Goal: Task Accomplishment & Management: Use online tool/utility

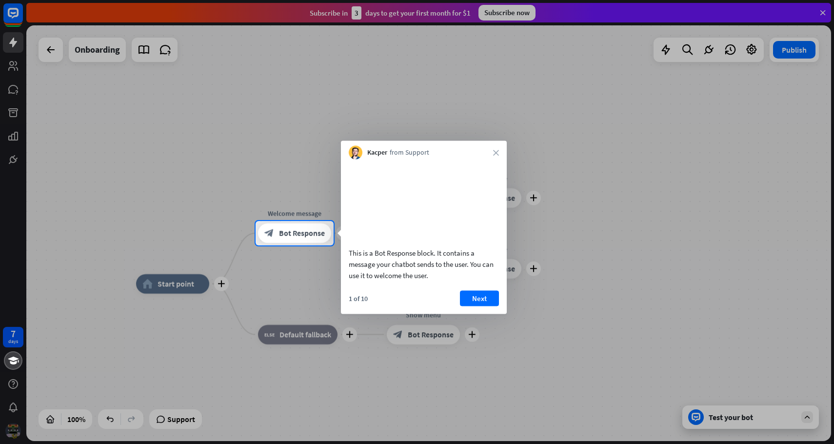
click at [321, 301] on div at bounding box center [417, 344] width 834 height 199
click at [463, 306] on button "Next" at bounding box center [479, 298] width 39 height 16
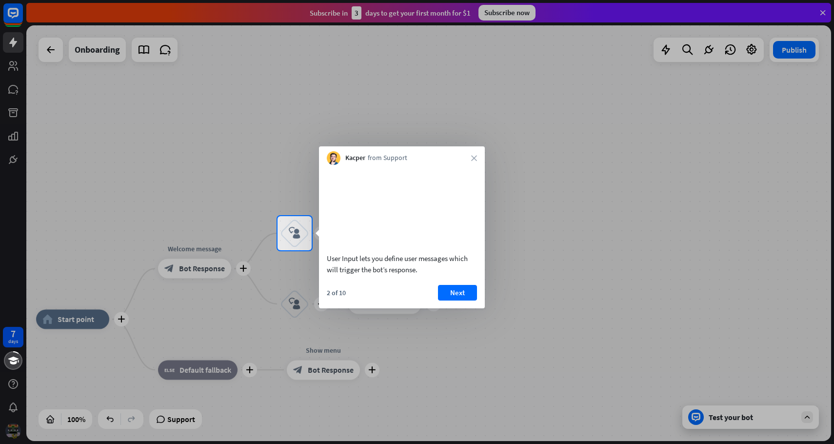
click at [474, 162] on div "Kacper from Support close" at bounding box center [402, 155] width 166 height 19
click at [476, 157] on icon "close" at bounding box center [474, 158] width 6 height 6
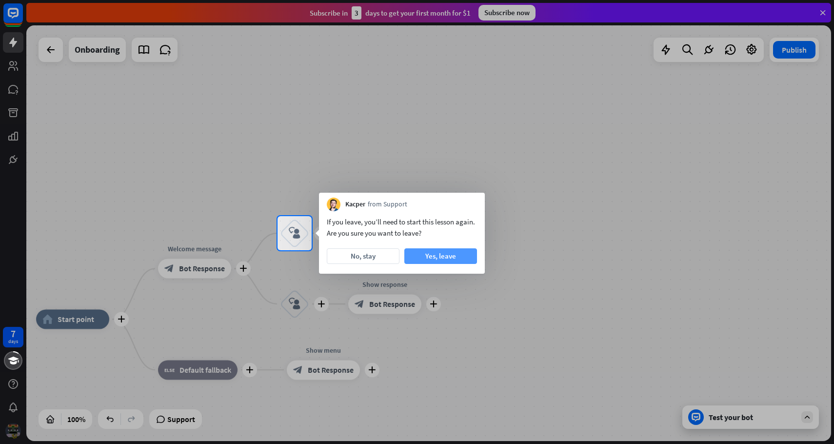
click at [420, 259] on button "Yes, leave" at bounding box center [441, 256] width 73 height 16
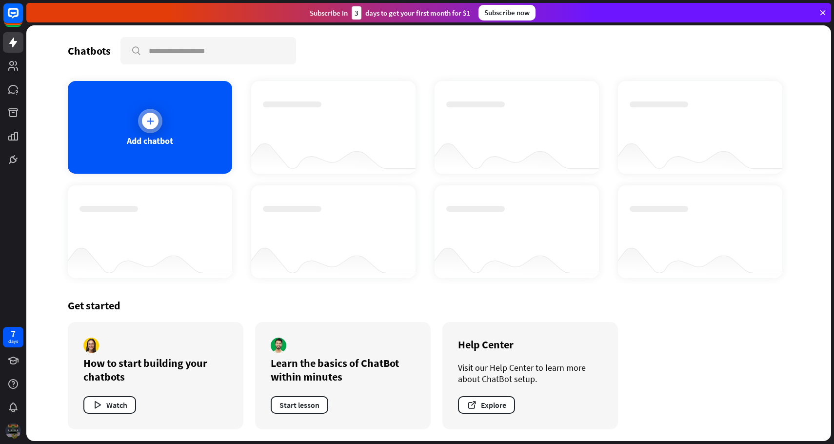
click at [142, 126] on div at bounding box center [150, 121] width 24 height 24
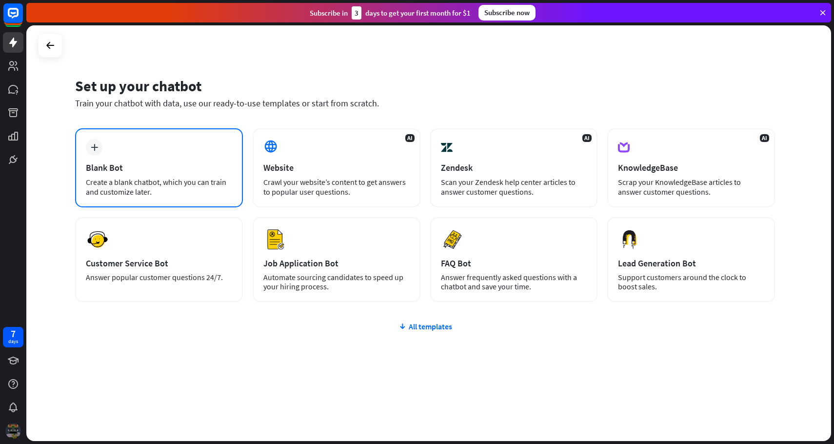
click at [155, 175] on div "plus Blank Bot Create a blank chatbot, which you can train and customize later." at bounding box center [159, 167] width 168 height 79
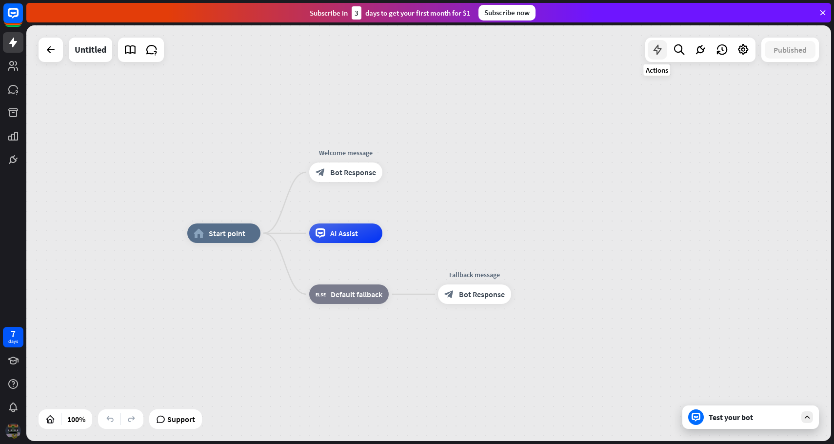
click at [653, 53] on icon at bounding box center [657, 49] width 13 height 13
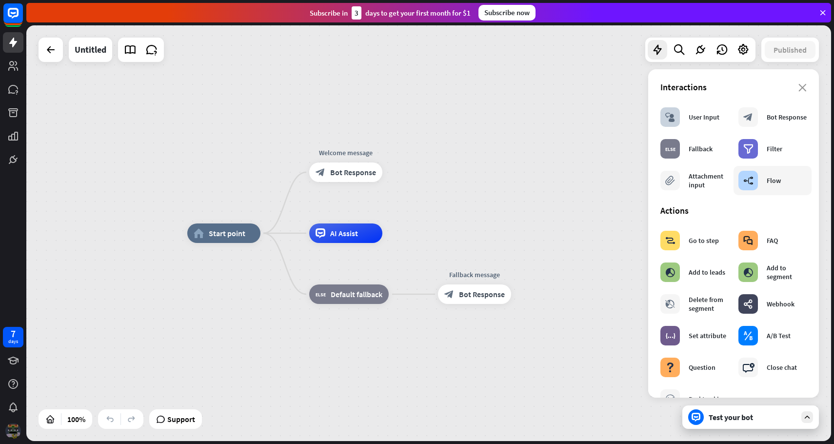
click at [773, 181] on div "Flow" at bounding box center [774, 180] width 14 height 9
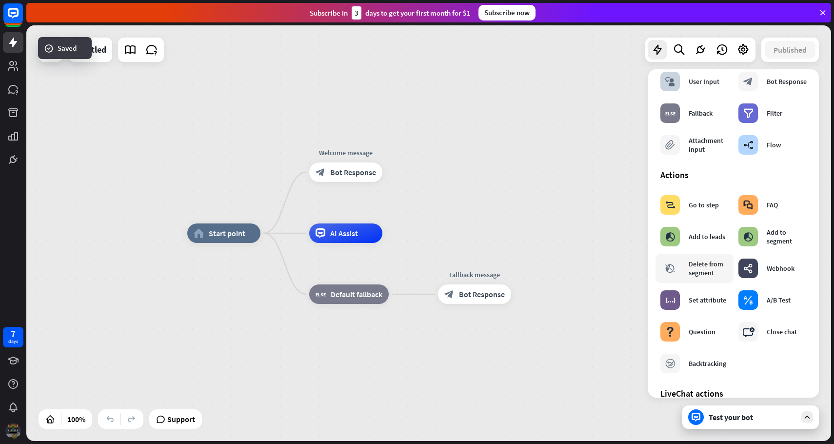
scroll to position [43, 0]
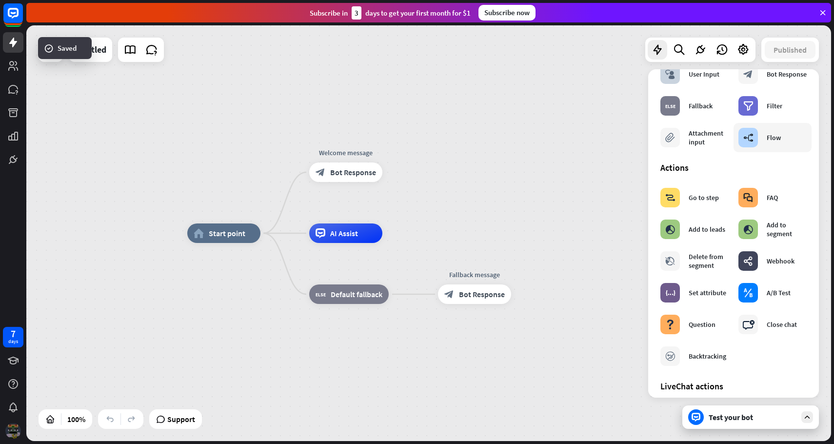
click at [754, 130] on div "builder_tree" at bounding box center [749, 138] width 20 height 20
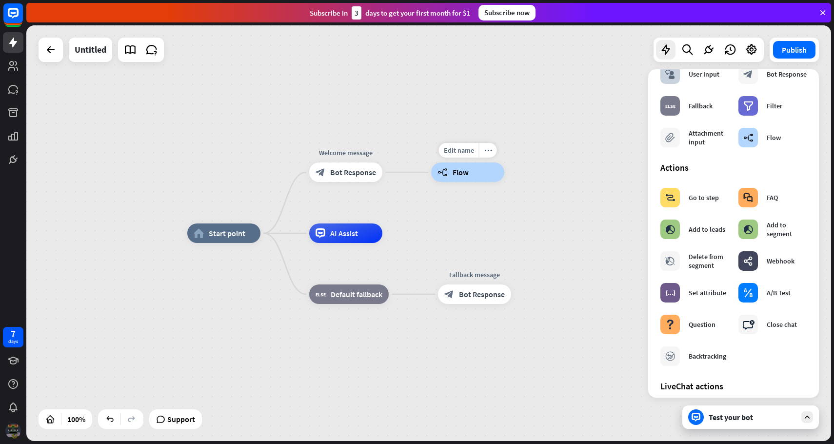
click at [471, 174] on div "builder_tree Flow" at bounding box center [467, 172] width 73 height 20
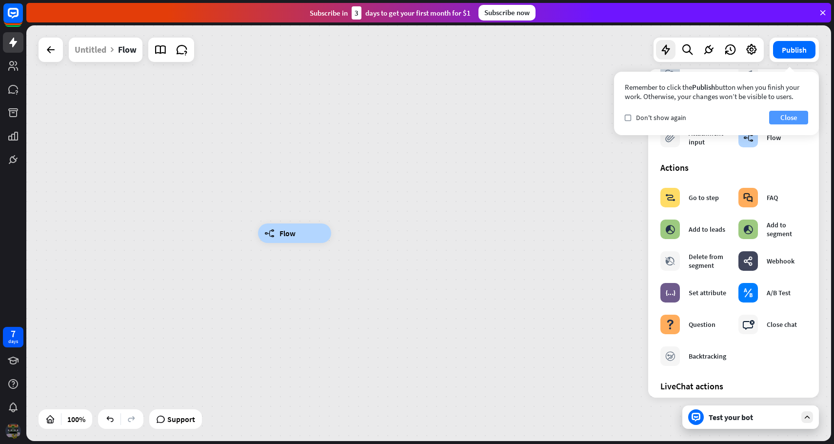
click at [778, 118] on button "Close" at bounding box center [788, 118] width 39 height 14
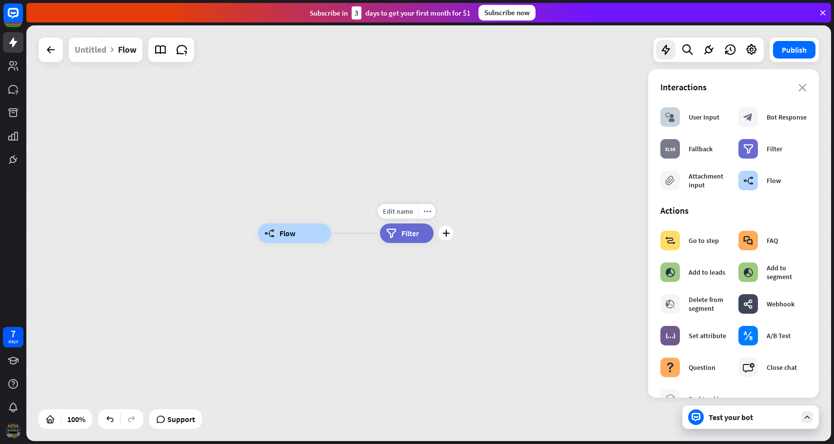
click at [417, 229] on span "Filter" at bounding box center [411, 233] width 18 height 10
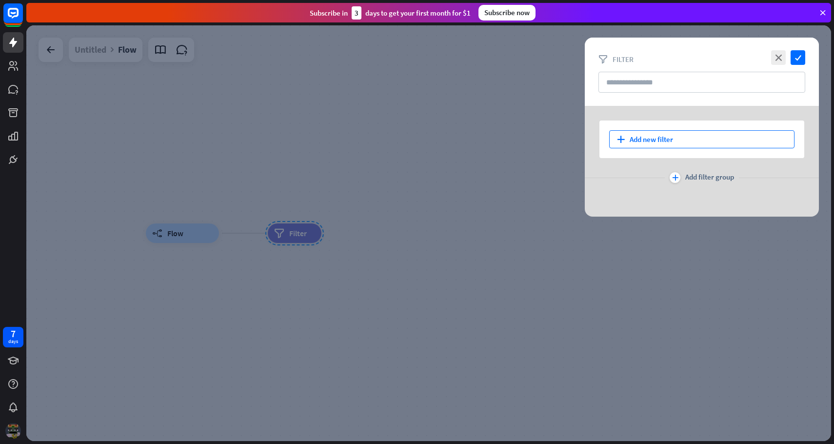
click at [654, 145] on div "plus Add new filter" at bounding box center [701, 139] width 185 height 18
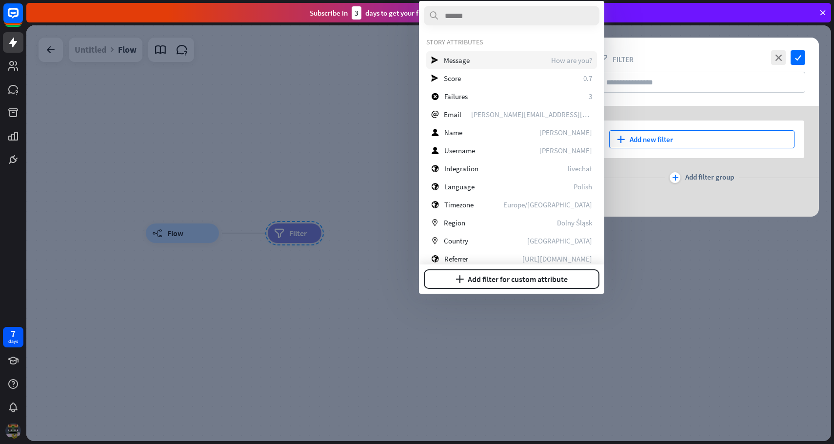
click at [490, 66] on div "send Message How are you?" at bounding box center [511, 60] width 171 height 18
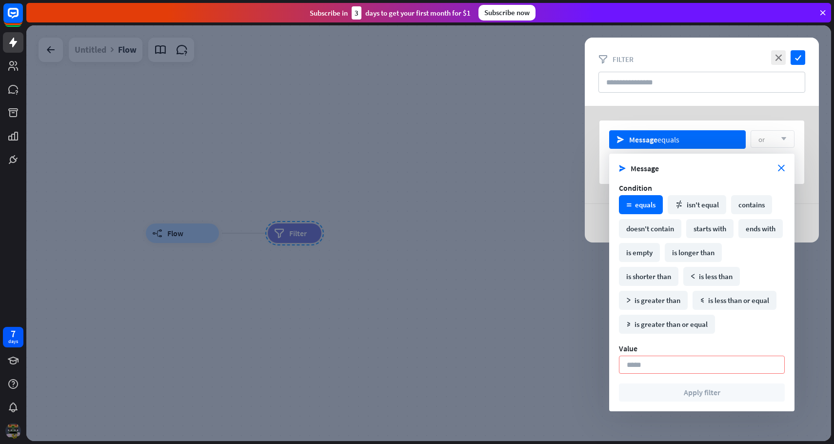
click at [648, 208] on div "math_equal equals" at bounding box center [641, 204] width 44 height 19
click at [783, 131] on div "or arrow_down" at bounding box center [773, 139] width 44 height 18
click at [654, 354] on section "Value" at bounding box center [702, 359] width 166 height 30
click at [648, 367] on input at bounding box center [702, 365] width 166 height 18
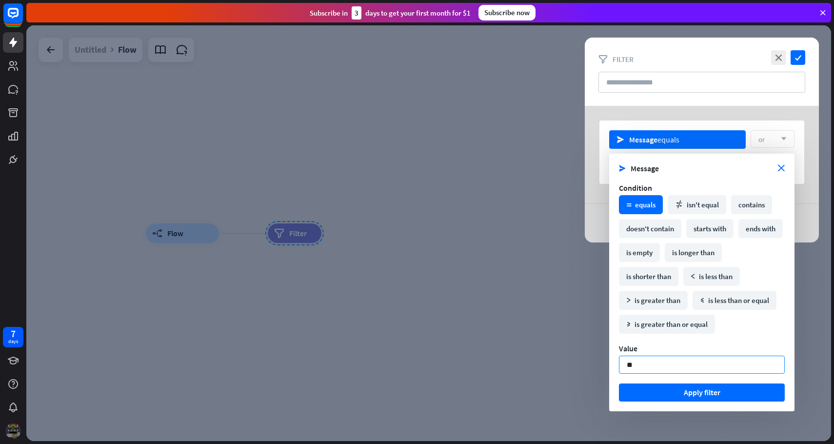
type input "*"
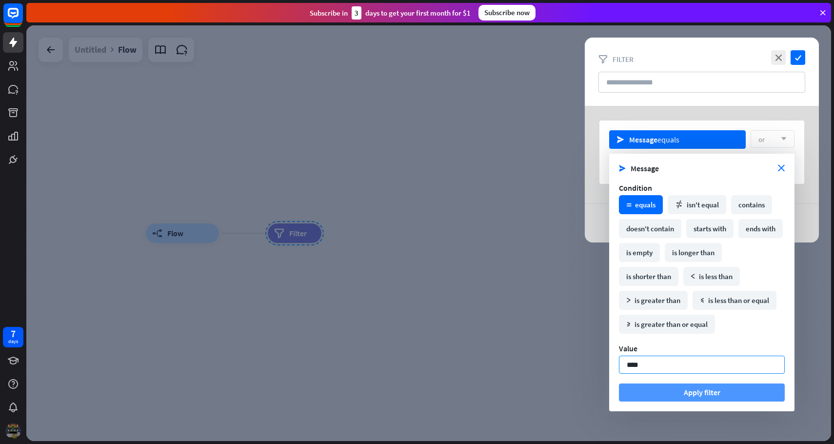
type input "****"
click at [683, 390] on button "Apply filter" at bounding box center [702, 393] width 166 height 18
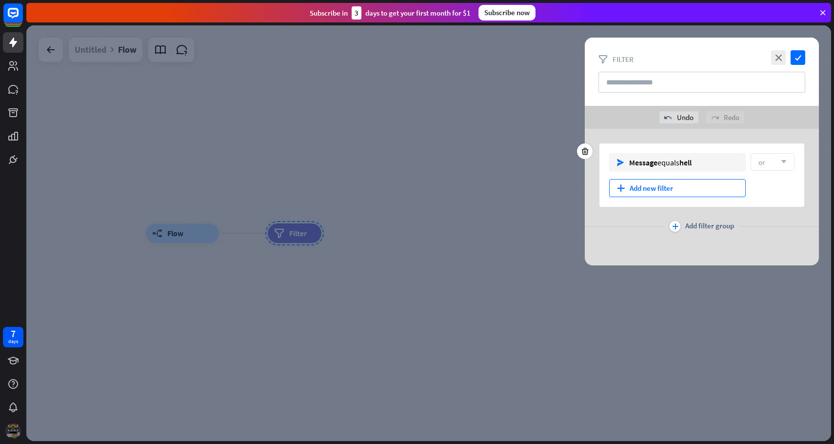
click at [694, 190] on div "plus Add new filter" at bounding box center [677, 188] width 137 height 18
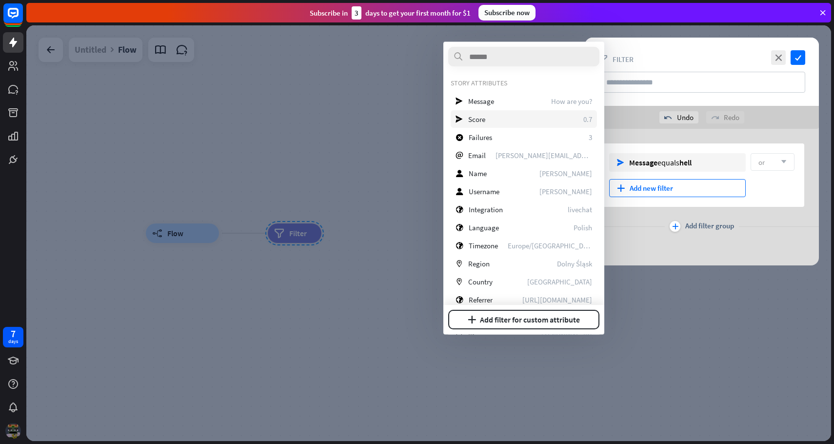
click at [549, 119] on div "send Score 0.7" at bounding box center [524, 119] width 146 height 18
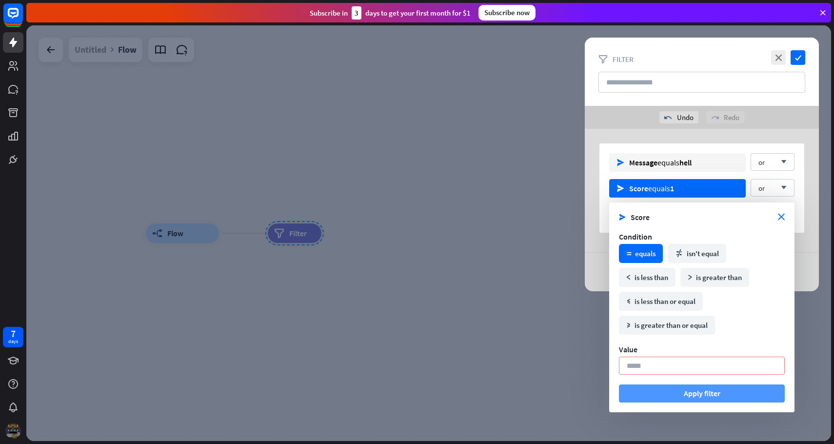
click at [690, 389] on button "Apply filter" at bounding box center [702, 394] width 166 height 18
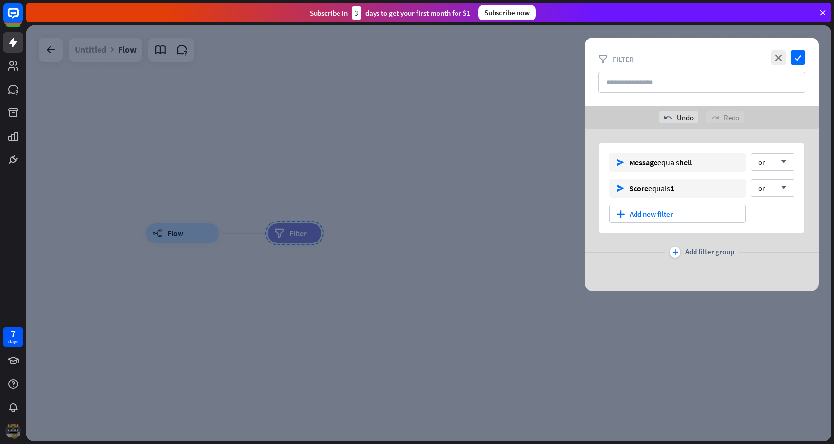
click at [648, 377] on div at bounding box center [428, 233] width 805 height 416
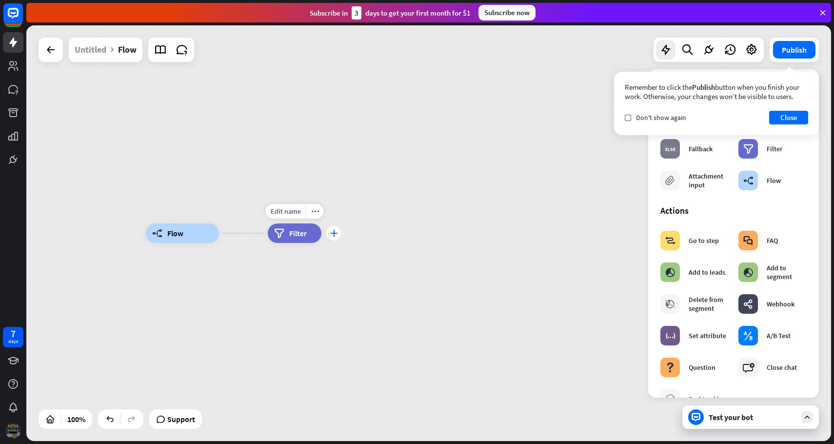
click at [329, 233] on div "plus" at bounding box center [333, 233] width 15 height 15
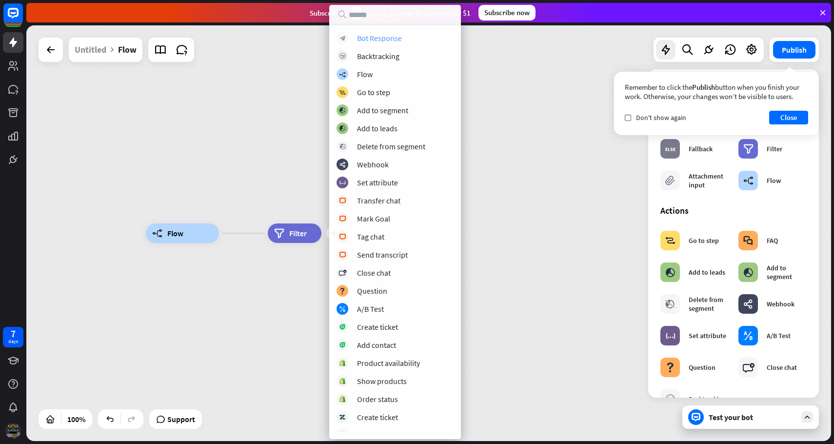
click at [408, 39] on div "block_bot_response Bot Response" at bounding box center [395, 38] width 117 height 12
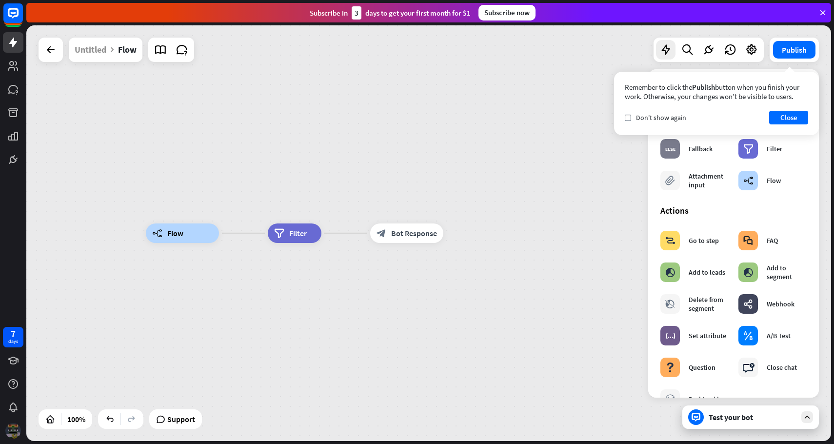
drag, startPoint x: 405, startPoint y: 230, endPoint x: 402, endPoint y: 136, distance: 93.7
click at [402, 136] on div "builder_tree Flow filter Filter Edit name more_horiz block_bot_response Bot Res…" at bounding box center [428, 233] width 805 height 416
click at [330, 235] on icon "plus" at bounding box center [333, 233] width 7 height 7
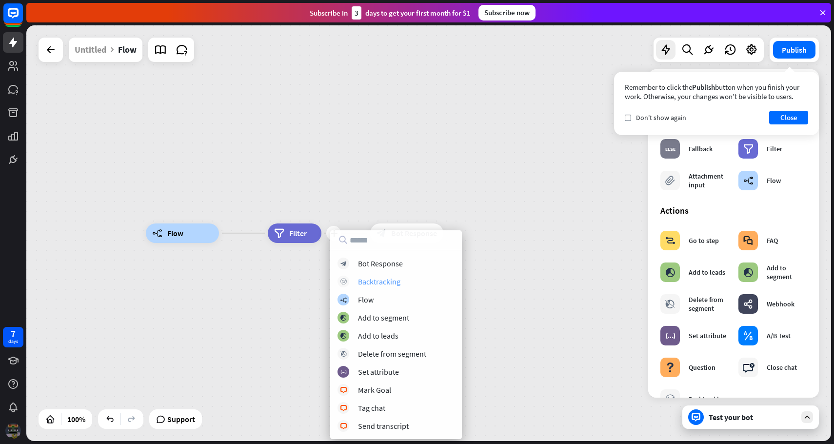
click at [377, 284] on div "Backtracking" at bounding box center [379, 282] width 42 height 10
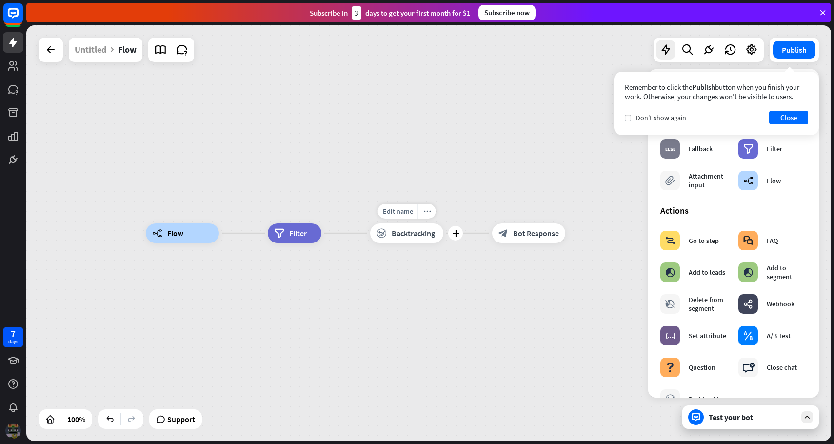
drag, startPoint x: 403, startPoint y: 237, endPoint x: 403, endPoint y: 182, distance: 54.2
click at [403, 182] on div "builder_tree Flow filter Filter Edit name more_horiz plus block_backtracking Ba…" at bounding box center [428, 233] width 805 height 416
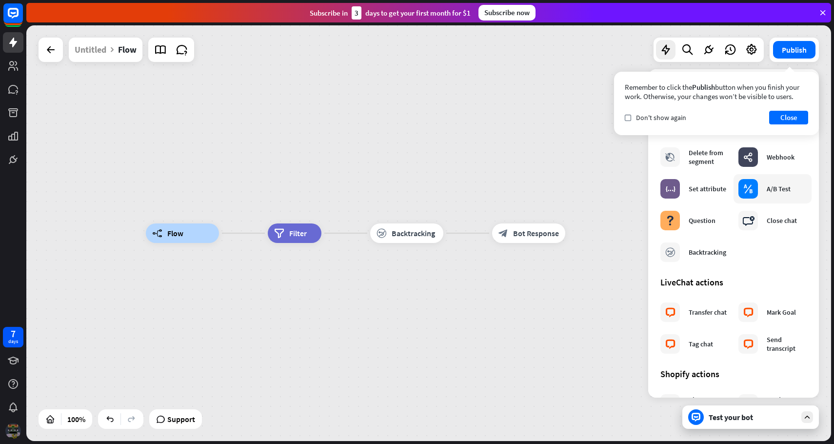
scroll to position [145, 0]
click at [757, 199] on div "block_ab_testing" at bounding box center [749, 191] width 20 height 20
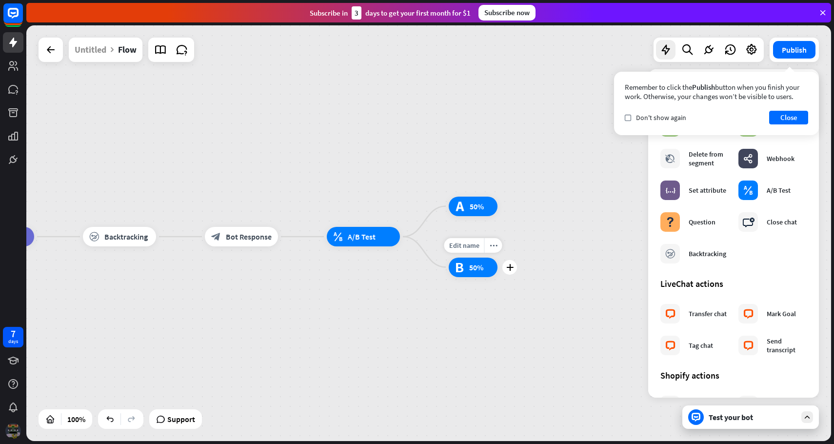
click at [478, 262] on div "test_b 50%" at bounding box center [473, 268] width 49 height 20
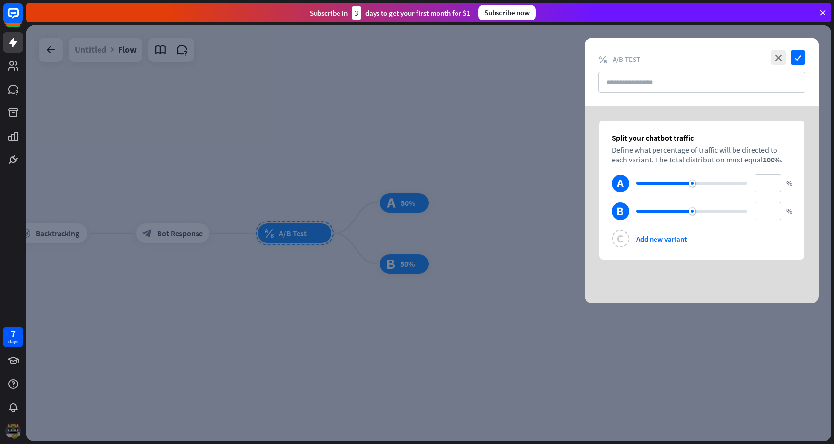
click at [480, 140] on div at bounding box center [428, 233] width 805 height 416
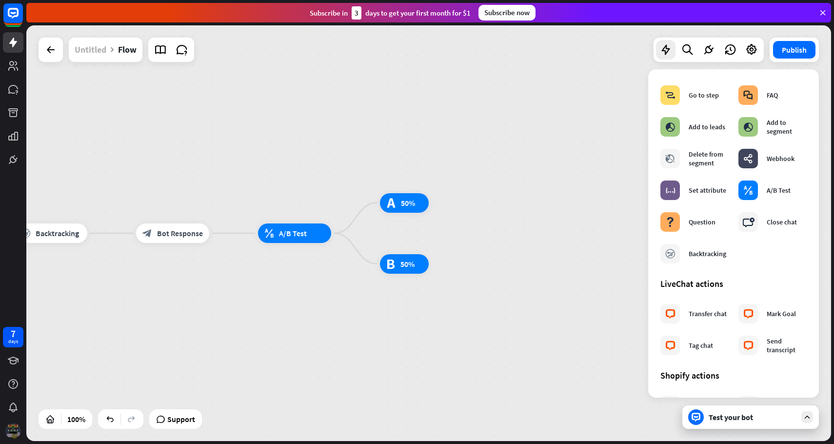
click at [86, 53] on div "Untitled" at bounding box center [91, 50] width 32 height 24
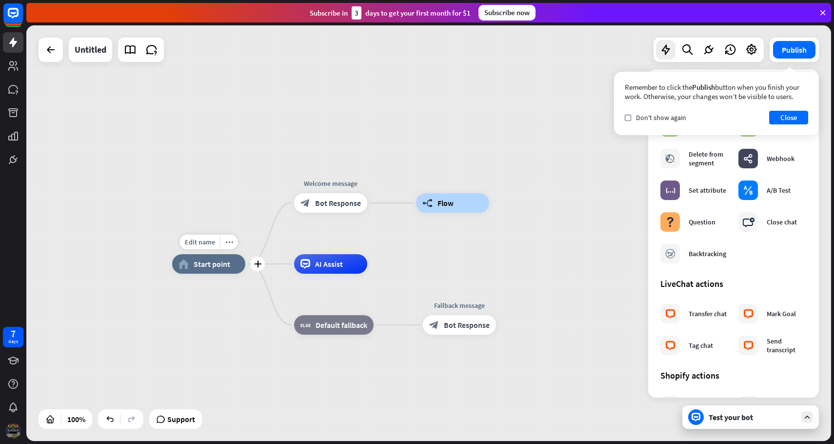
click at [243, 262] on div "home_2 Start point" at bounding box center [208, 264] width 73 height 20
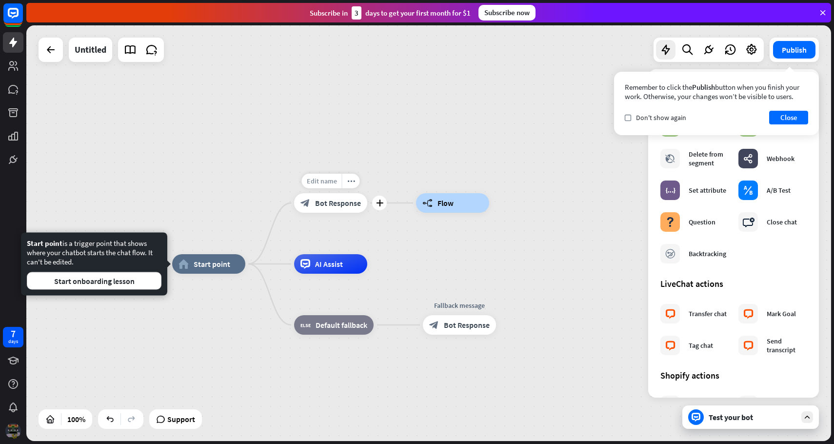
click at [330, 181] on span "Edit name" at bounding box center [322, 181] width 30 height 9
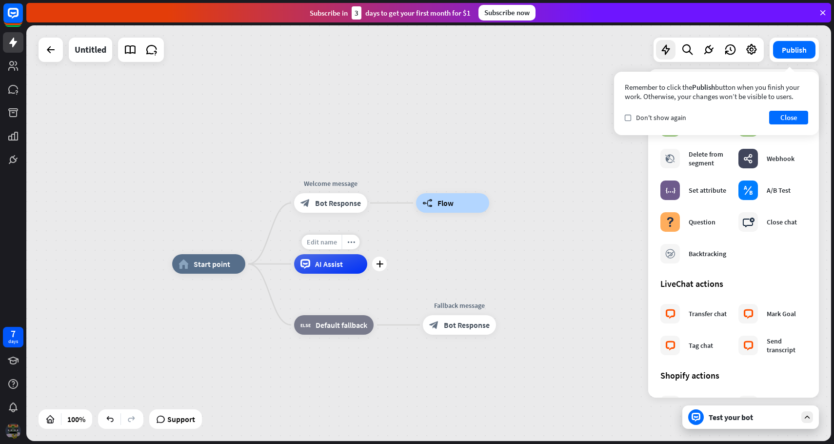
click at [325, 245] on span "Edit name" at bounding box center [322, 242] width 30 height 9
click at [784, 114] on button "Close" at bounding box center [788, 118] width 39 height 14
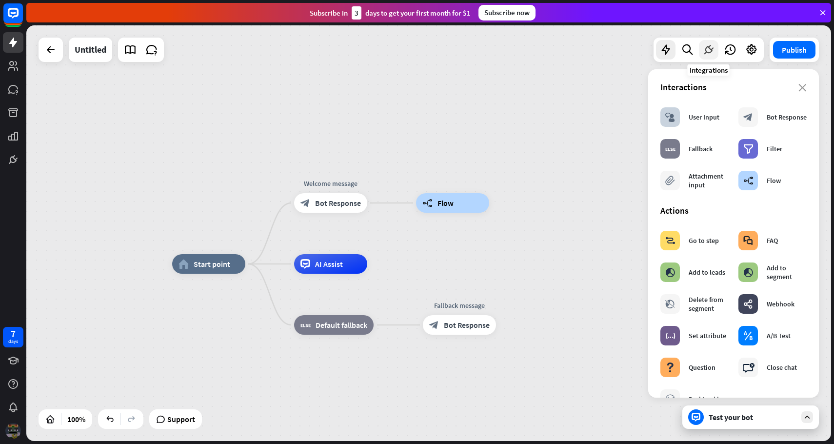
click at [709, 57] on div at bounding box center [709, 50] width 20 height 20
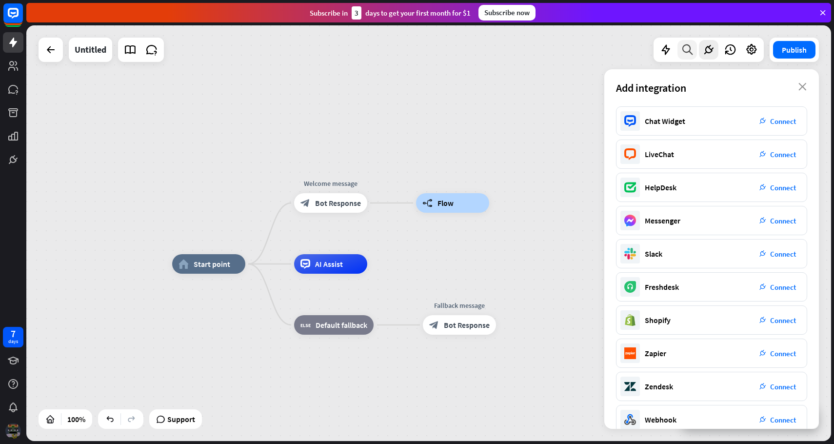
click at [681, 48] on div at bounding box center [688, 50] width 20 height 20
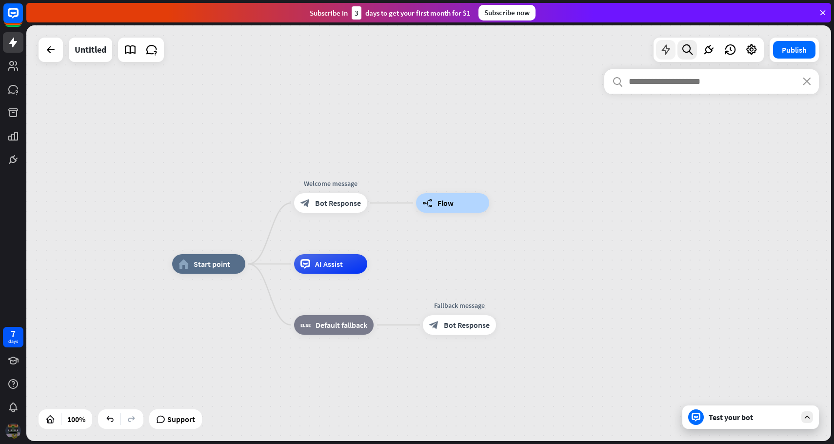
click at [674, 50] on div at bounding box center [666, 50] width 20 height 20
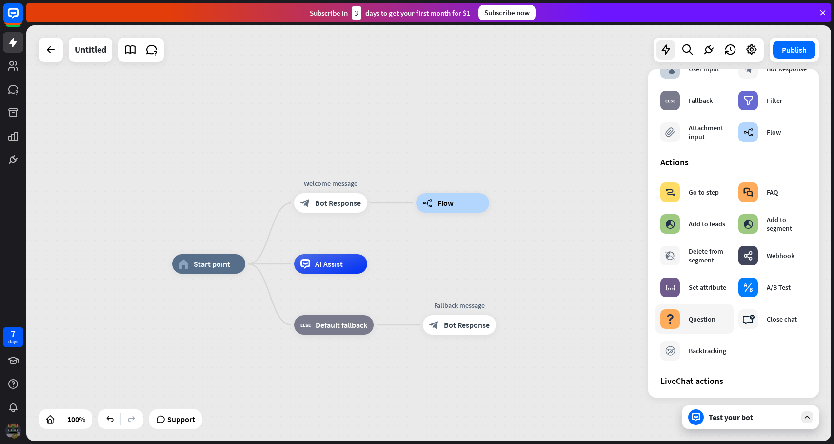
scroll to position [30, 0]
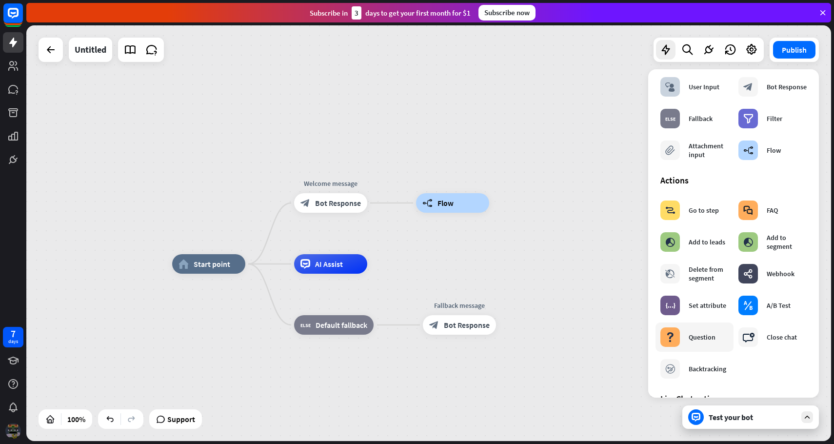
click at [709, 340] on div "Question" at bounding box center [702, 337] width 27 height 9
drag, startPoint x: 709, startPoint y: 340, endPoint x: 503, endPoint y: 263, distance: 220.8
click at [503, 263] on div "home_2 Start point Welcome message block_bot_response Bot Response builder_tree…" at bounding box center [428, 233] width 805 height 416
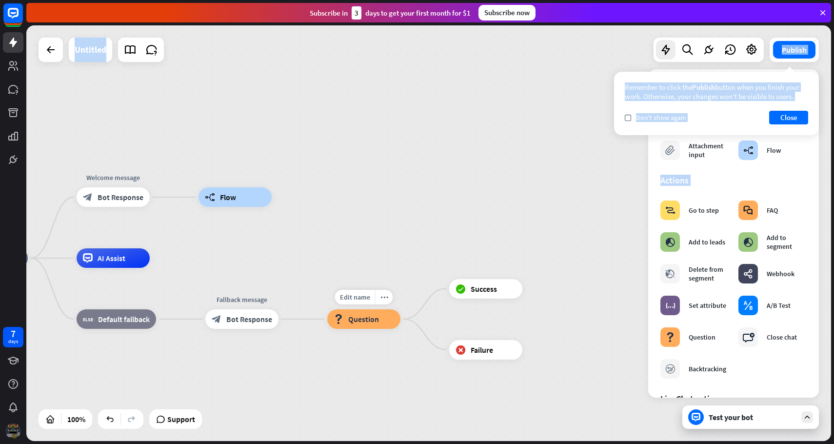
click at [385, 324] on div "block_question Question" at bounding box center [363, 319] width 73 height 20
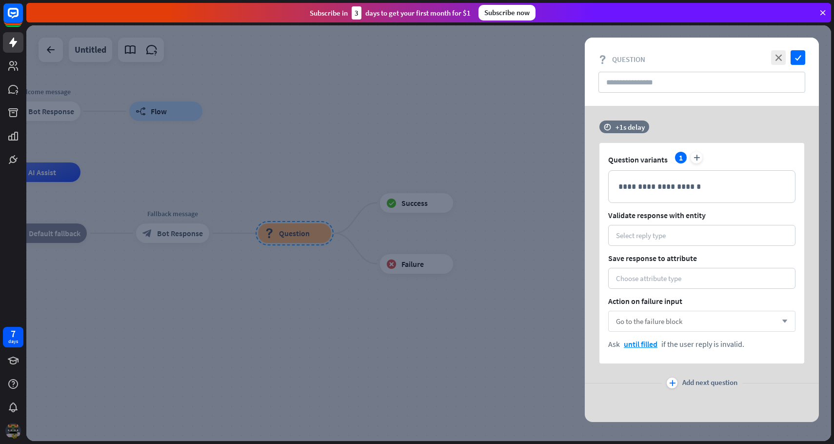
click at [693, 320] on div "Go to the failure block arrow_down" at bounding box center [701, 321] width 187 height 21
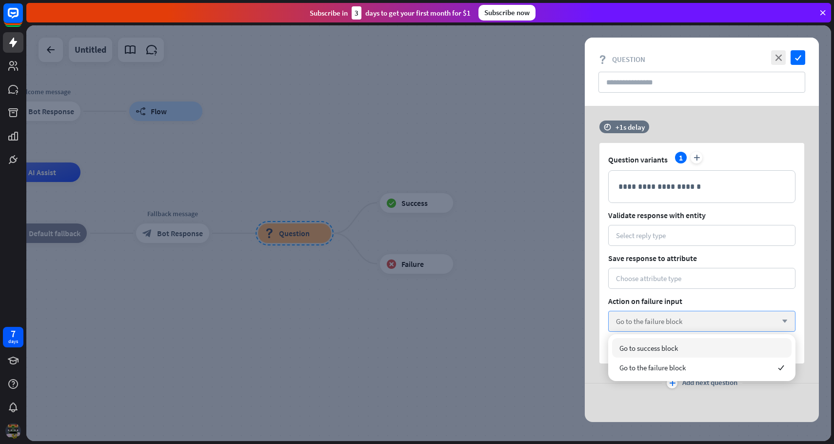
click at [693, 320] on div "Go to the failure block arrow_down" at bounding box center [701, 321] width 187 height 21
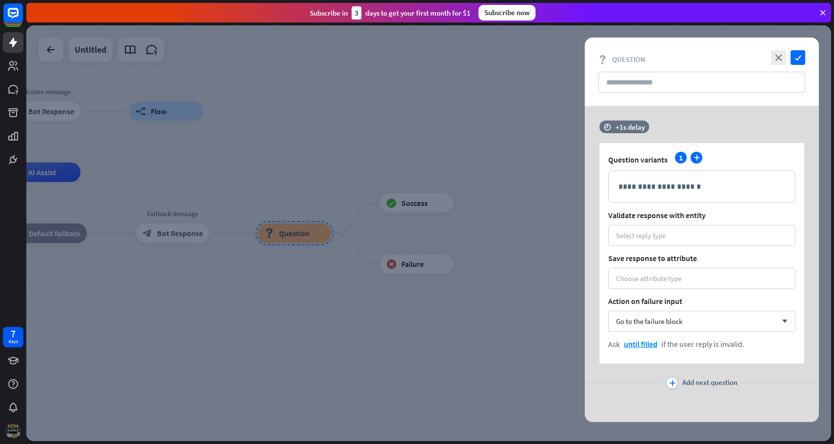
click at [698, 160] on icon "plus" at bounding box center [697, 158] width 12 height 12
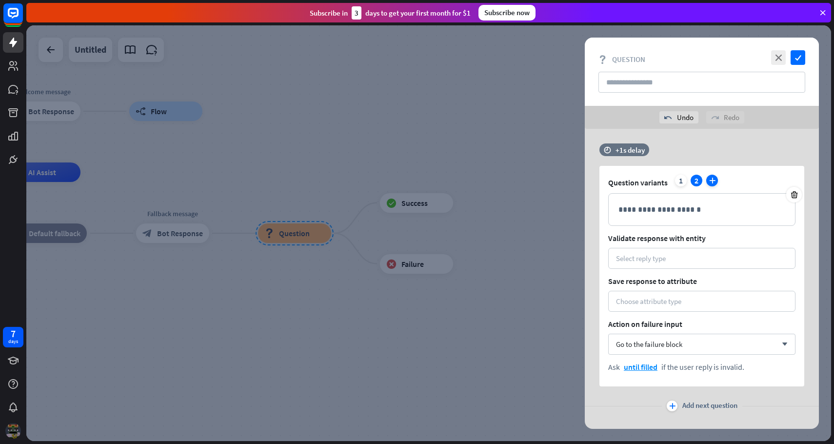
click at [711, 181] on icon "plus" at bounding box center [713, 181] width 12 height 12
click at [729, 179] on icon "plus" at bounding box center [728, 181] width 12 height 12
click at [564, 205] on div at bounding box center [428, 233] width 805 height 416
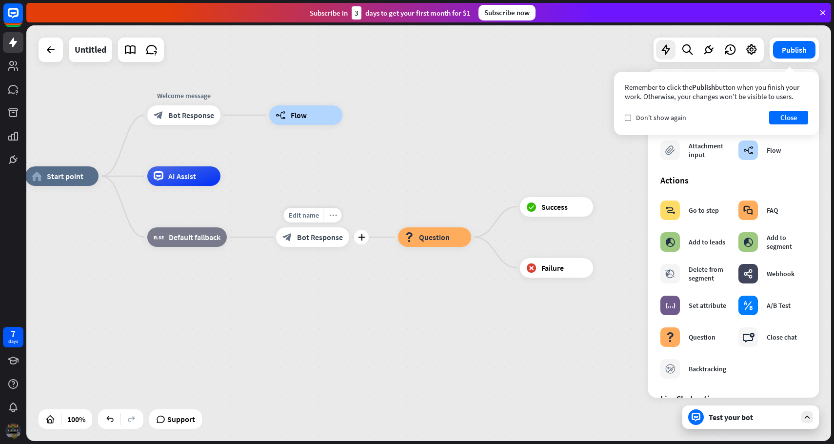
click at [334, 215] on icon "more_horiz" at bounding box center [333, 215] width 8 height 7
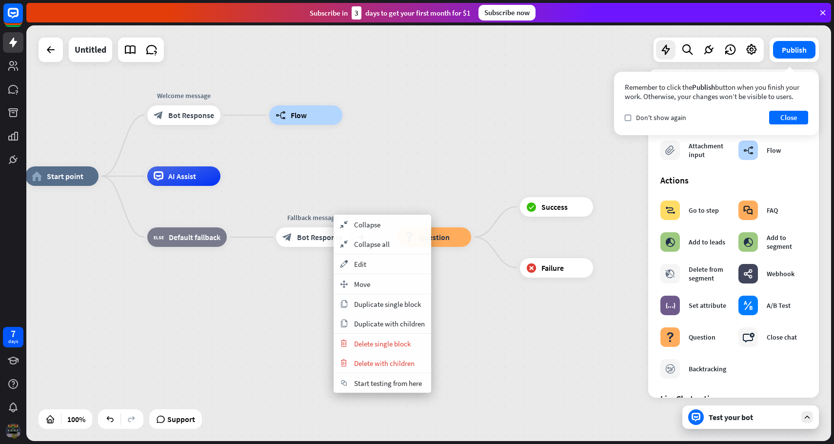
click at [458, 318] on div "home_2 Start point Welcome message block_bot_response Bot Response builder_tree…" at bounding box center [427, 384] width 805 height 416
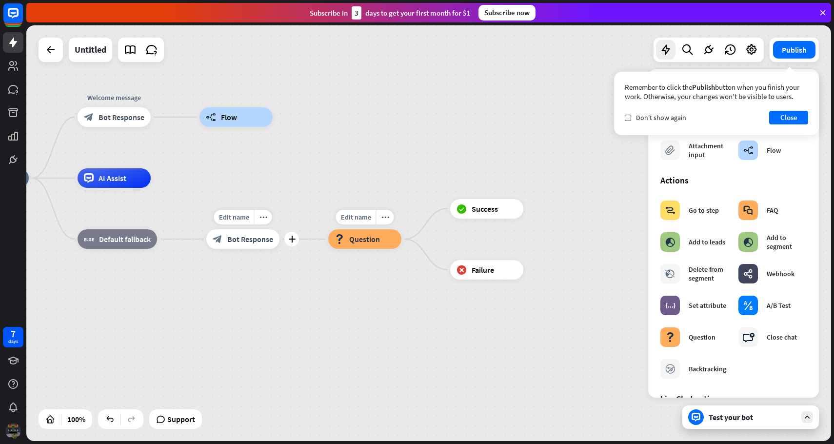
click at [359, 229] on div "Edit name more_horiz block_question Question" at bounding box center [364, 239] width 73 height 20
click at [358, 220] on span "Edit name" at bounding box center [356, 217] width 30 height 9
click at [328, 236] on div "Edit name more_horiz block_question Question" at bounding box center [364, 239] width 73 height 20
click at [366, 238] on span "Question" at bounding box center [364, 239] width 31 height 10
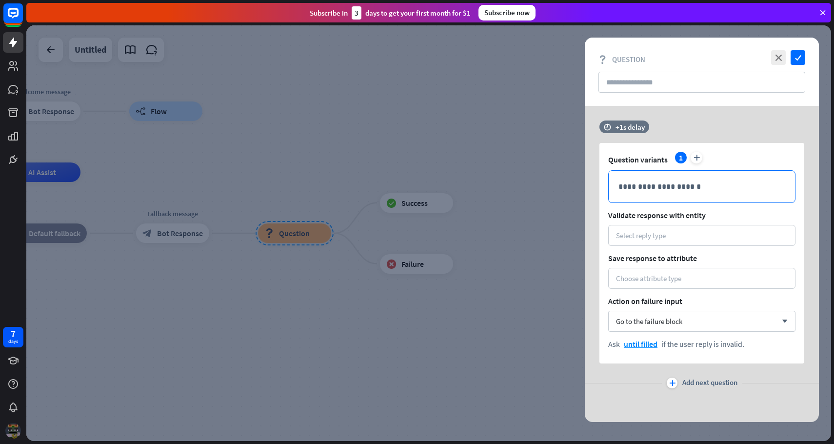
click at [652, 184] on p "**********" at bounding box center [702, 187] width 167 height 12
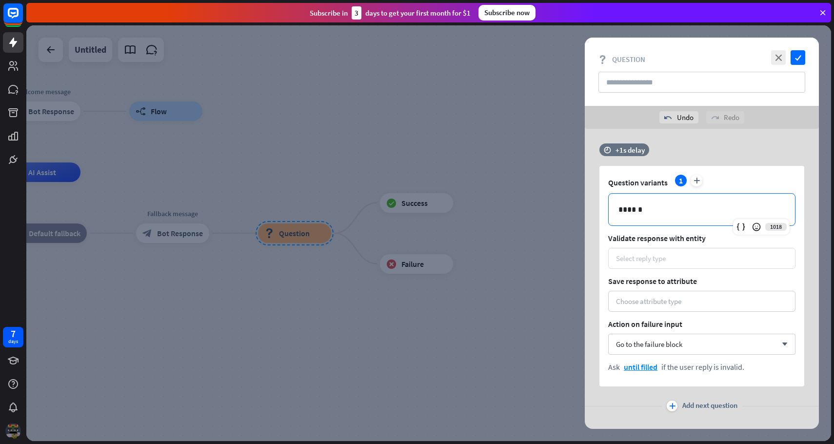
click at [676, 256] on div "Select reply type" at bounding box center [702, 258] width 172 height 9
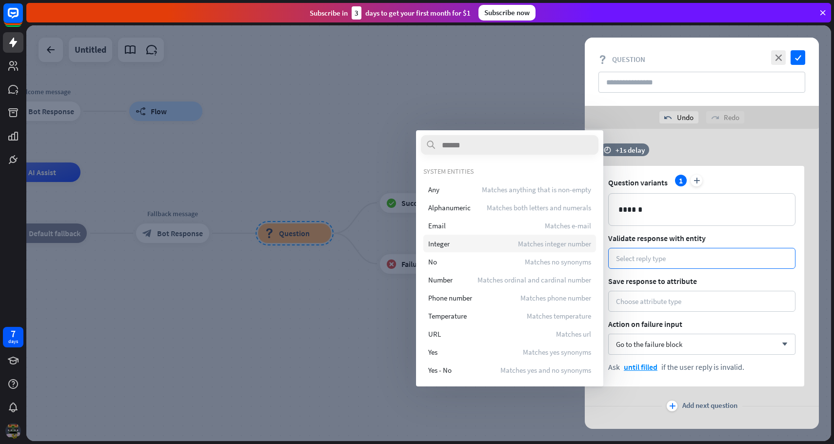
click at [469, 246] on div "Integer Matches integer number" at bounding box center [510, 244] width 173 height 18
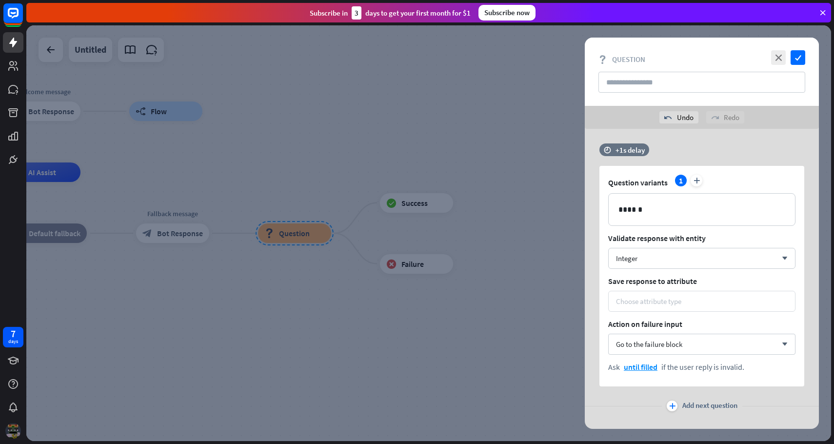
click at [676, 296] on div "Choose attribute type" at bounding box center [701, 301] width 187 height 21
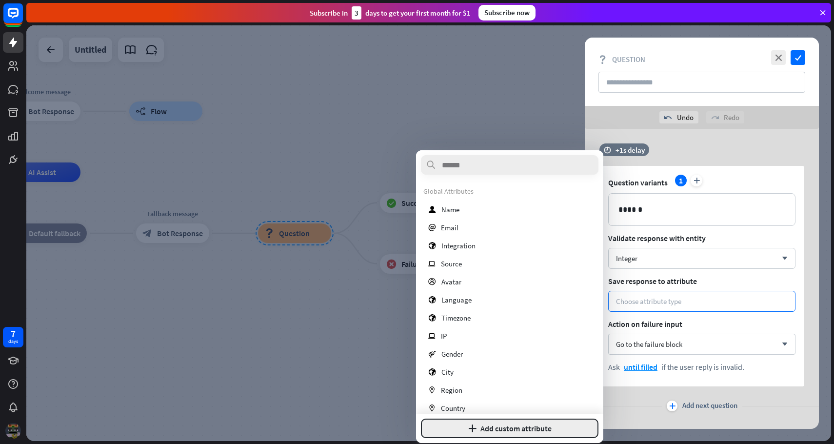
click at [480, 426] on button "plus Add custom attribute" at bounding box center [510, 429] width 178 height 20
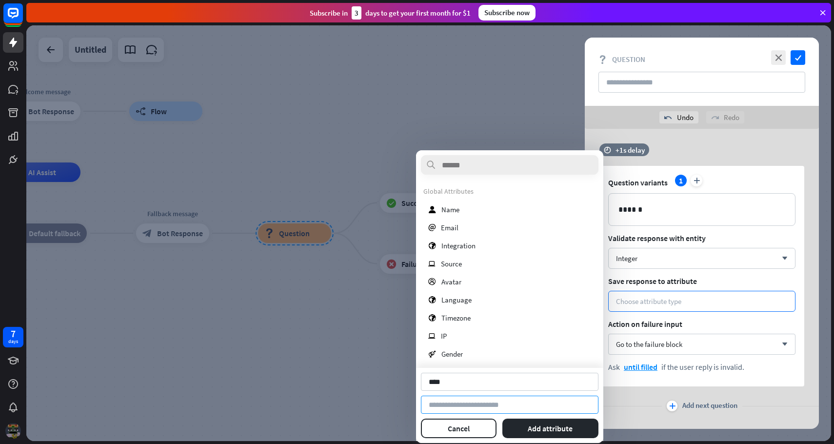
type input "****"
click at [474, 407] on input at bounding box center [510, 405] width 178 height 18
type input "*"
click at [545, 428] on button "Add attribute" at bounding box center [551, 429] width 97 height 20
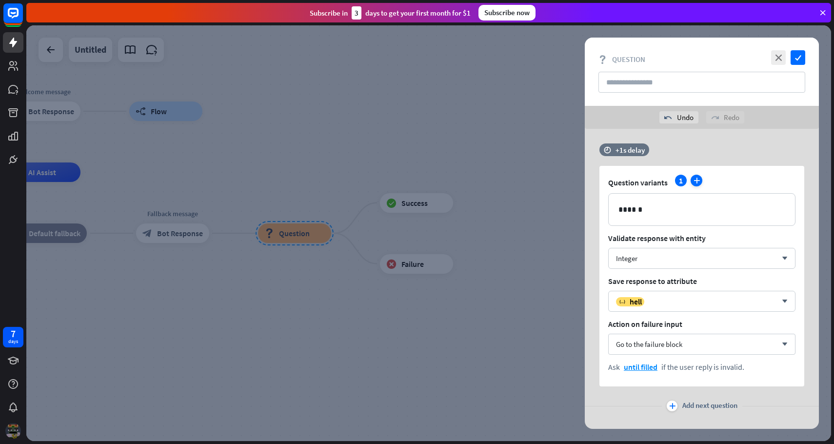
click at [693, 182] on icon "plus" at bounding box center [697, 181] width 12 height 12
click at [665, 196] on div "**********" at bounding box center [702, 210] width 186 height 32
click at [792, 58] on icon "check" at bounding box center [798, 57] width 15 height 15
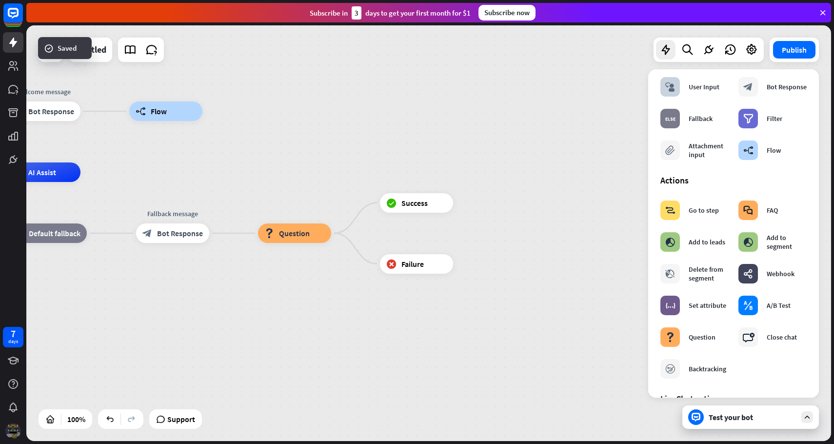
drag, startPoint x: 415, startPoint y: 195, endPoint x: 406, endPoint y: 146, distance: 49.5
click at [406, 144] on div "home_2 Start point Welcome message block_bot_response Bot Response builder_tree…" at bounding box center [428, 233] width 805 height 416
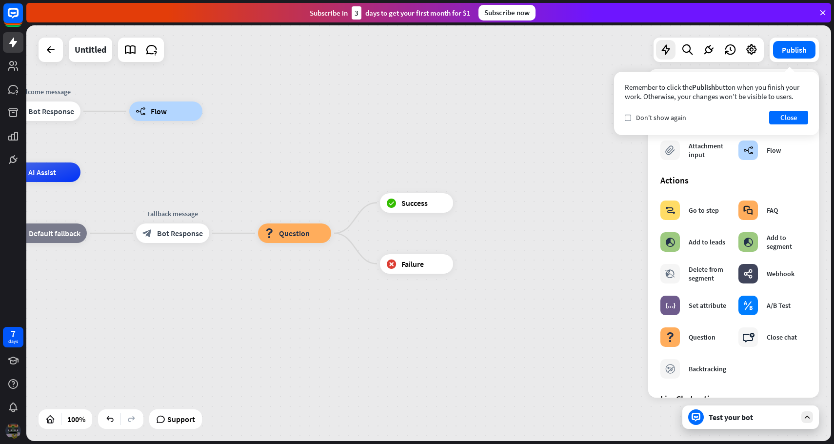
click at [784, 125] on div "Remember to click the Publish button when you finish your work. Otherwise, your…" at bounding box center [716, 103] width 205 height 63
click at [784, 119] on button "Close" at bounding box center [788, 118] width 39 height 14
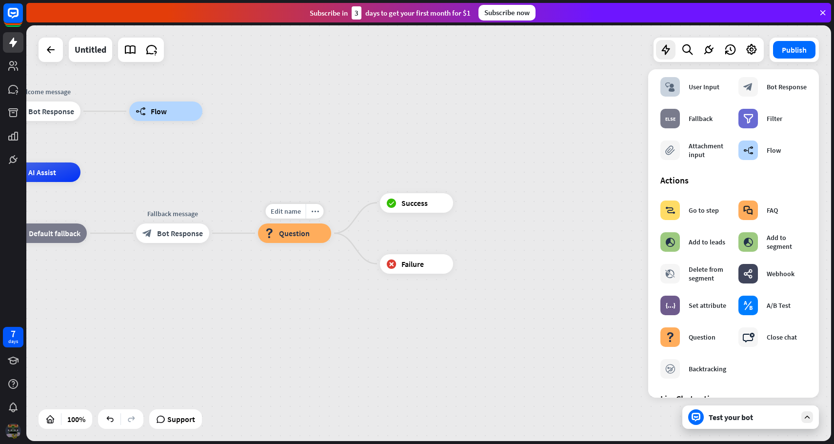
click at [298, 243] on div "Edit name more_horiz block_question Question" at bounding box center [294, 233] width 73 height 20
click at [463, 202] on icon "plus" at bounding box center [465, 202] width 7 height 7
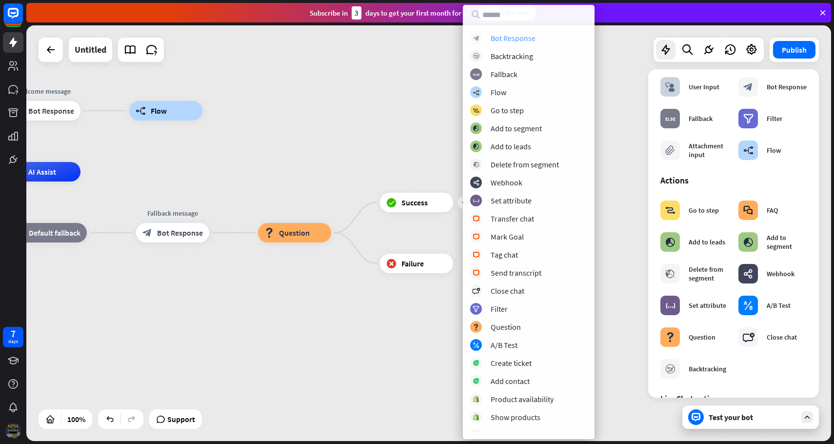
click at [518, 34] on div "Bot Response" at bounding box center [513, 38] width 45 height 10
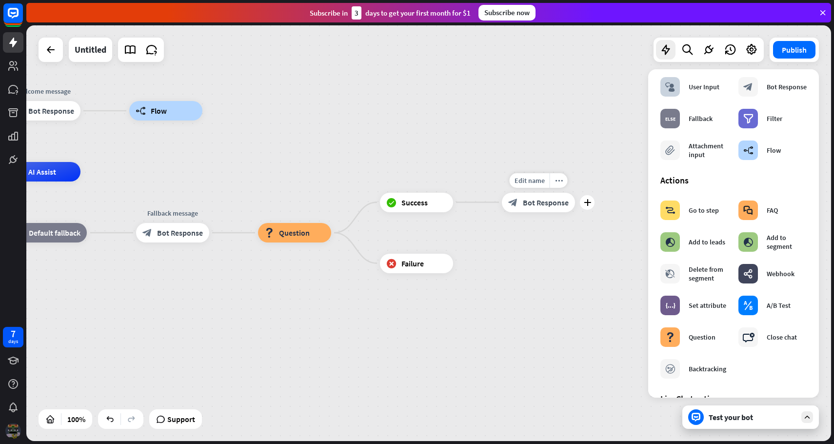
click at [532, 197] on div "block_bot_response Bot Response" at bounding box center [538, 203] width 73 height 20
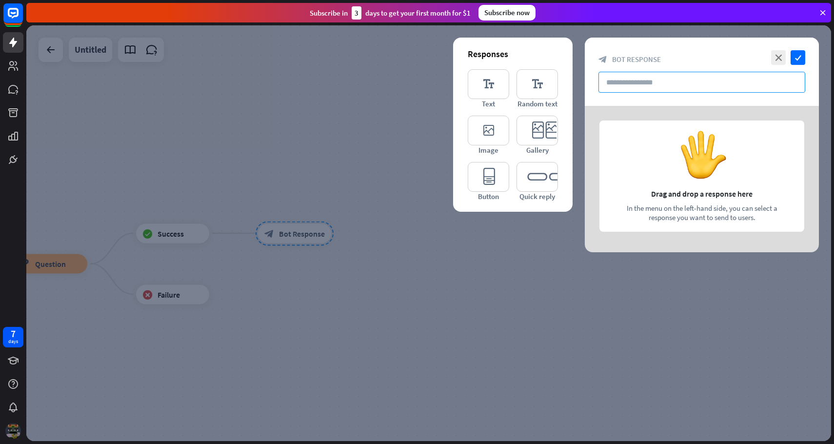
click at [661, 84] on input "text" at bounding box center [702, 82] width 207 height 21
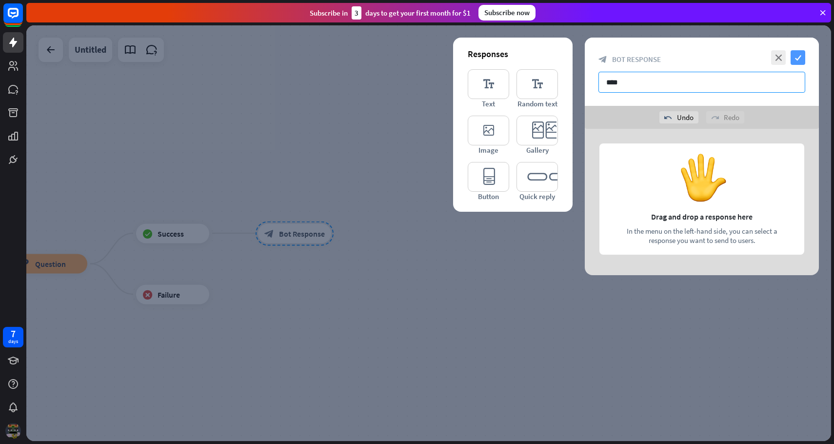
type input "****"
click at [796, 56] on icon "check" at bounding box center [798, 57] width 15 height 15
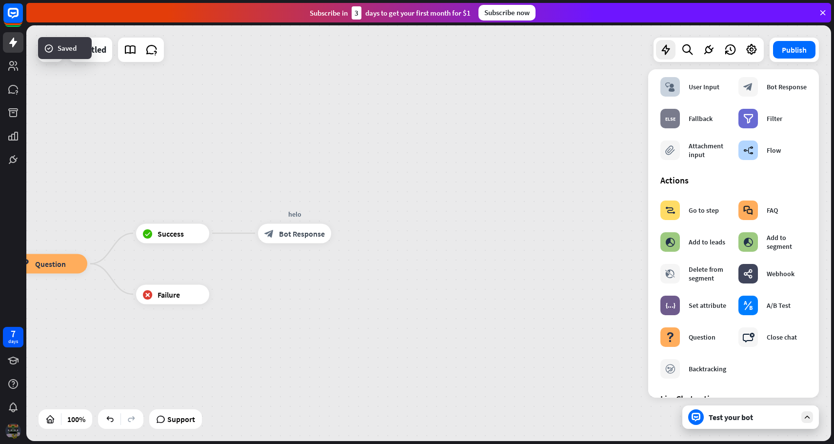
click at [437, 283] on div "home_2 Start point Welcome message block_bot_response Bot Response builder_tree…" at bounding box center [43, 411] width 805 height 416
click at [223, 295] on icon "plus" at bounding box center [221, 294] width 7 height 7
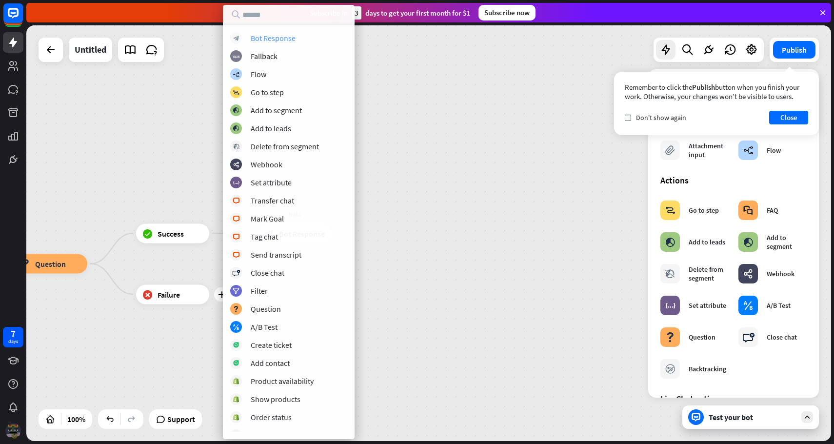
click at [307, 35] on div "block_bot_response Bot Response" at bounding box center [288, 38] width 117 height 12
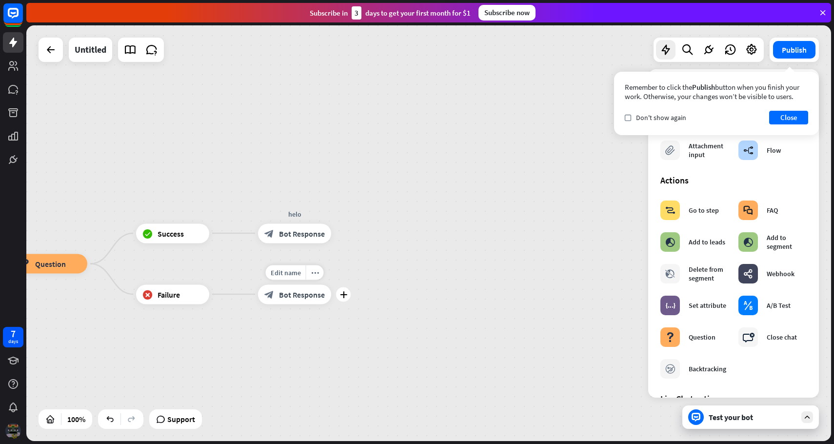
click at [297, 302] on div "block_bot_response Bot Response" at bounding box center [294, 294] width 73 height 20
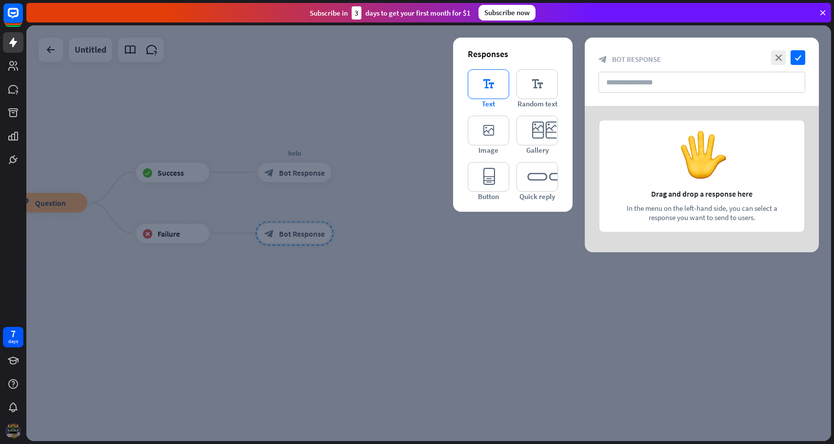
click at [499, 91] on icon "editor_text" at bounding box center [488, 84] width 41 height 30
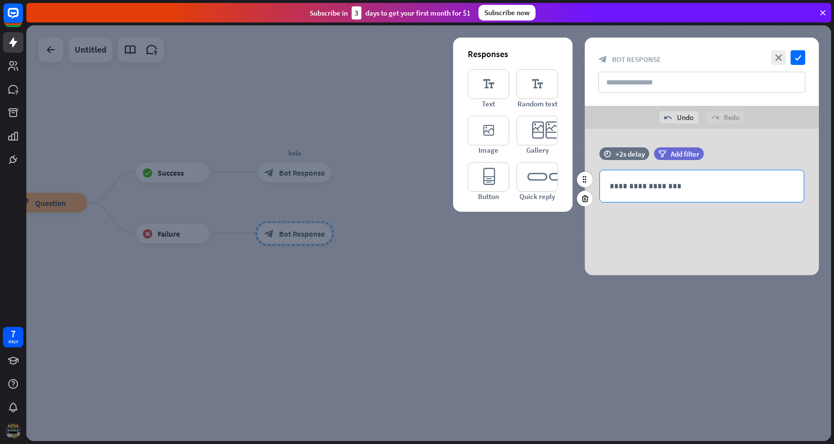
click at [694, 182] on p "**********" at bounding box center [702, 186] width 184 height 12
click at [565, 285] on div at bounding box center [428, 233] width 805 height 416
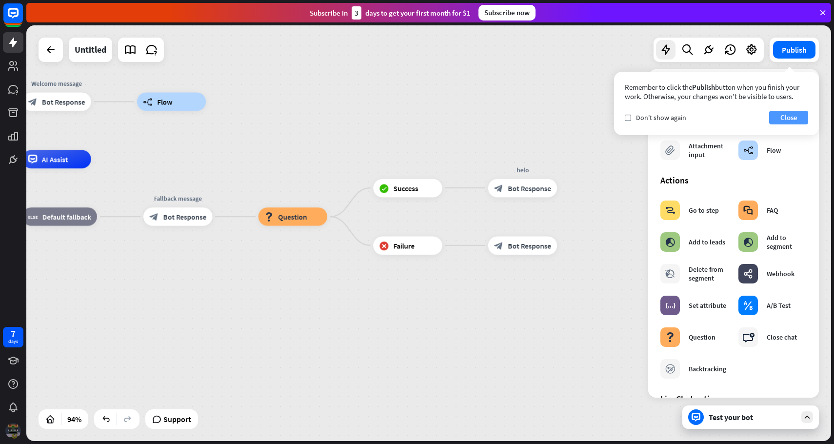
click at [791, 120] on button "Close" at bounding box center [788, 118] width 39 height 14
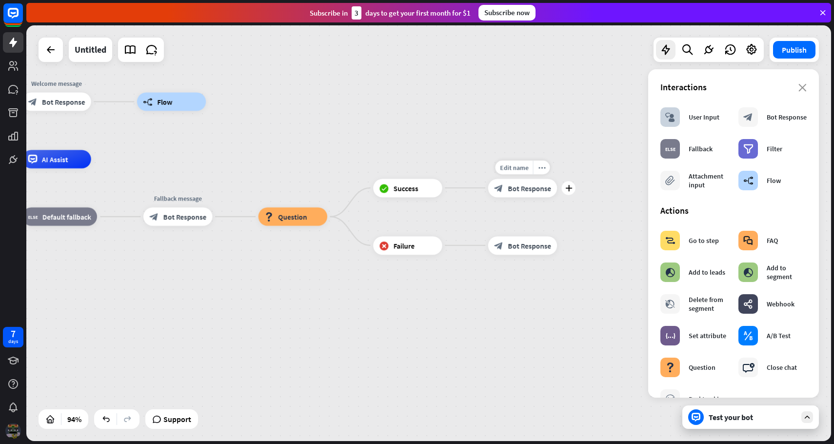
click at [517, 195] on div "block_bot_response Bot Response" at bounding box center [522, 188] width 69 height 19
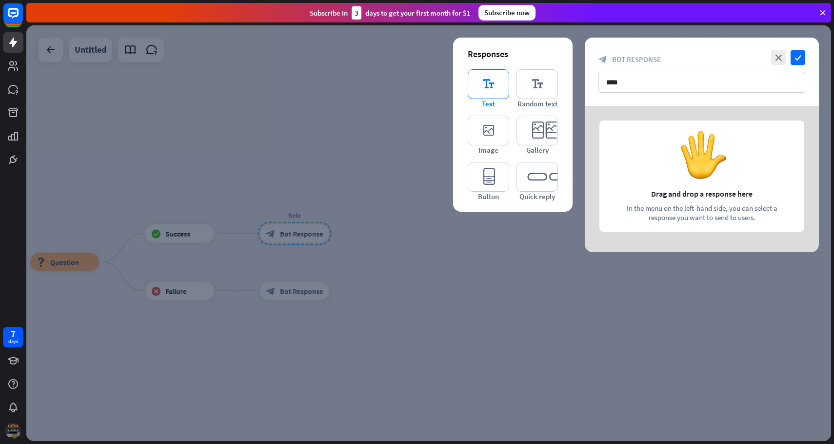
click at [506, 87] on icon "editor_text" at bounding box center [488, 84] width 41 height 30
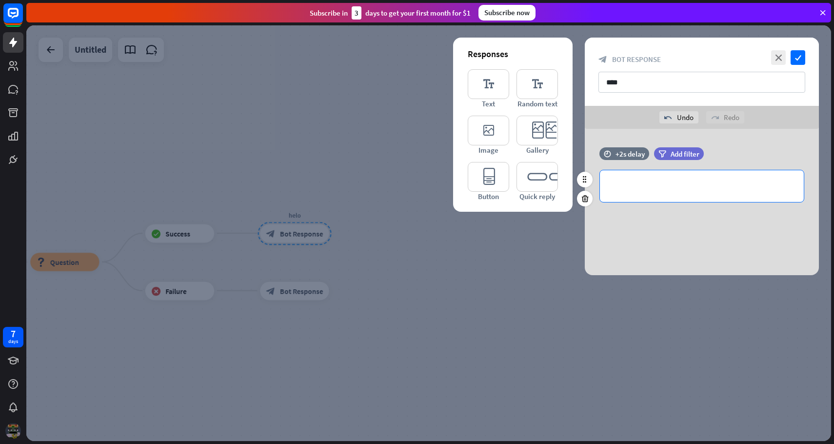
click at [652, 182] on p "**********" at bounding box center [702, 186] width 184 height 12
click at [751, 202] on icon at bounding box center [750, 204] width 10 height 10
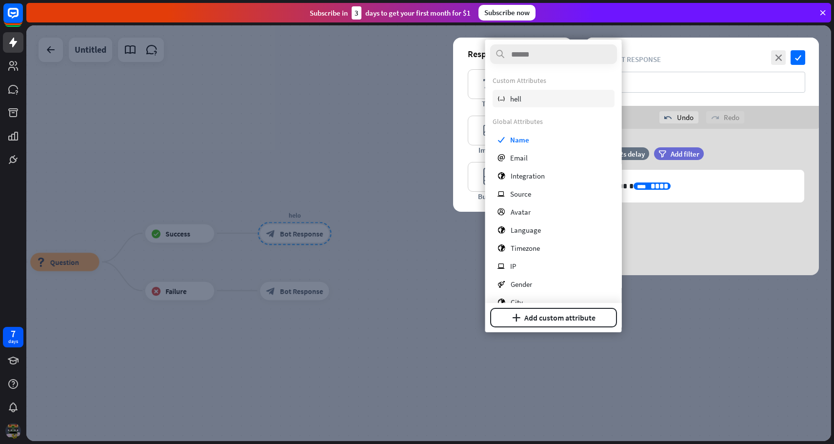
click at [528, 100] on div "variable hell" at bounding box center [554, 99] width 122 height 18
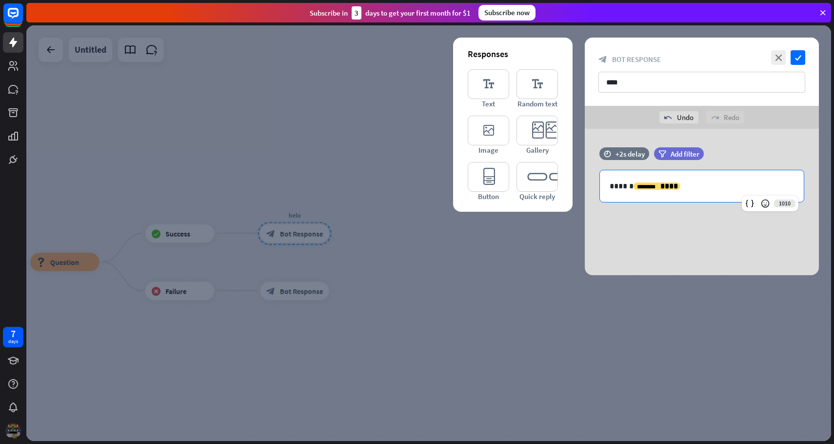
click at [634, 183] on div "******** ****" at bounding box center [657, 185] width 47 height 7
click at [672, 201] on div "******** ******** ****" at bounding box center [702, 186] width 204 height 32
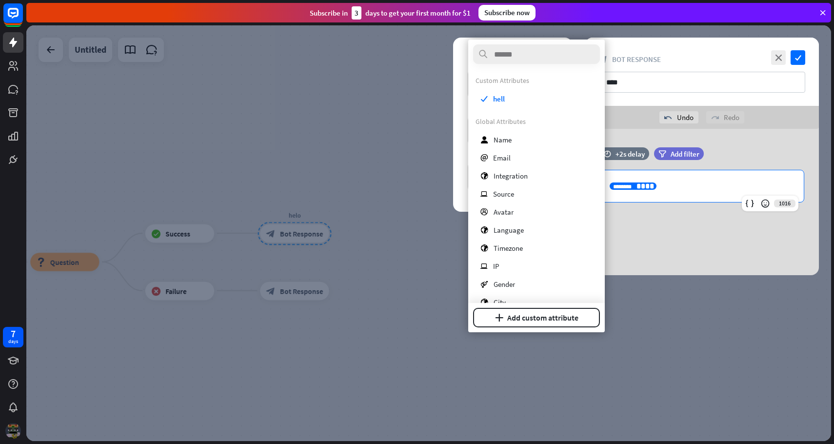
click at [679, 184] on p "******** ******** ****" at bounding box center [702, 186] width 184 height 12
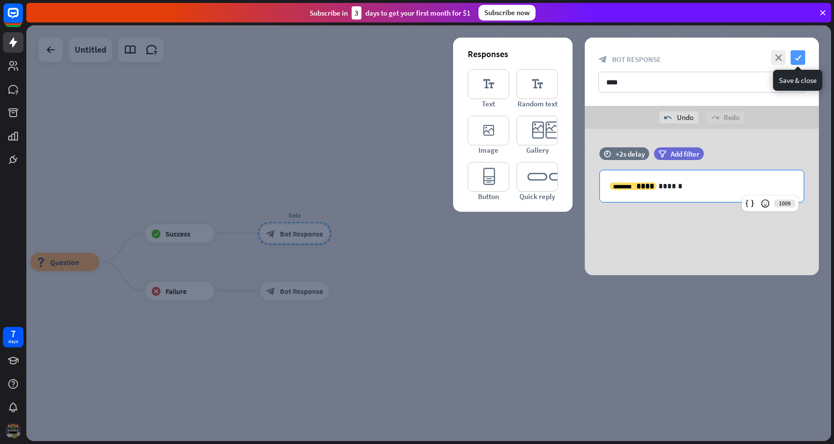
click at [797, 59] on icon "check" at bounding box center [798, 57] width 15 height 15
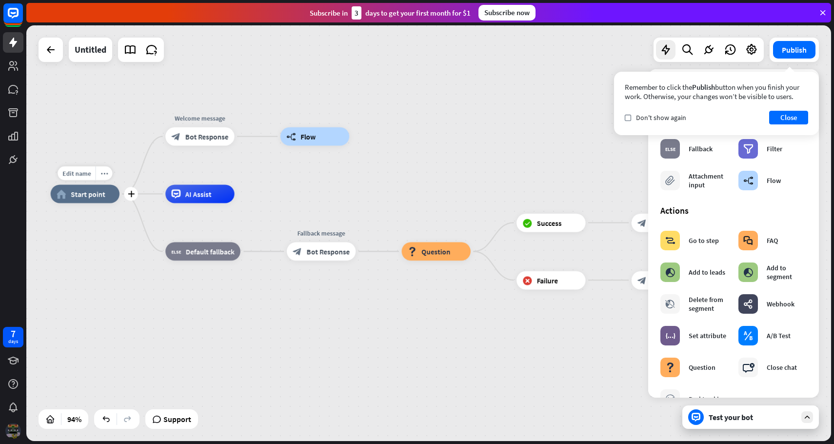
drag, startPoint x: 418, startPoint y: 255, endPoint x: 129, endPoint y: 182, distance: 298.5
click at [129, 194] on div "Edit name more_horiz plus home_2 Start point Welcome message block_bot_response…" at bounding box center [430, 390] width 759 height 392
click at [216, 173] on icon "more_horiz" at bounding box center [218, 173] width 7 height 7
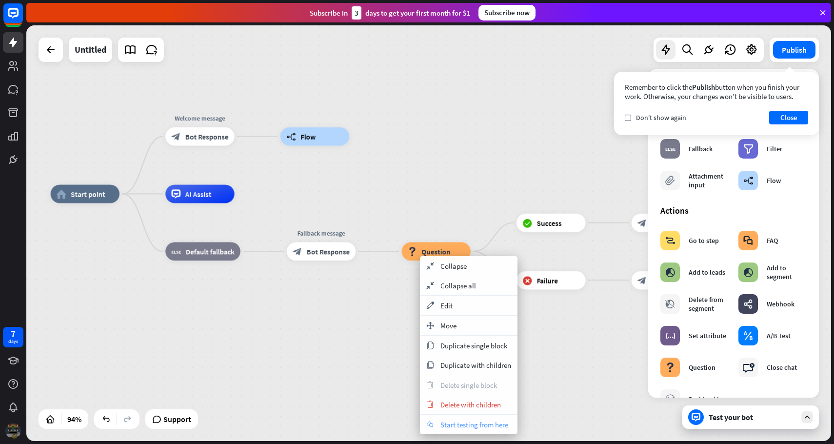
click at [453, 417] on div "chat Start testing from here" at bounding box center [469, 425] width 98 height 20
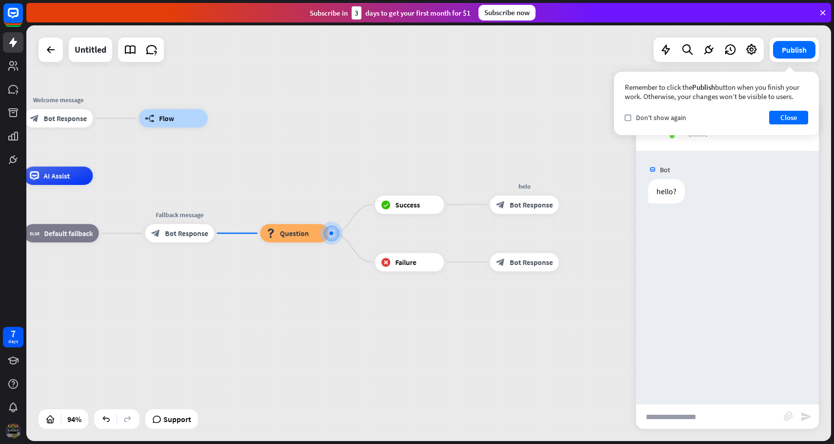
click at [687, 421] on input "text" at bounding box center [710, 417] width 148 height 24
type input "*"
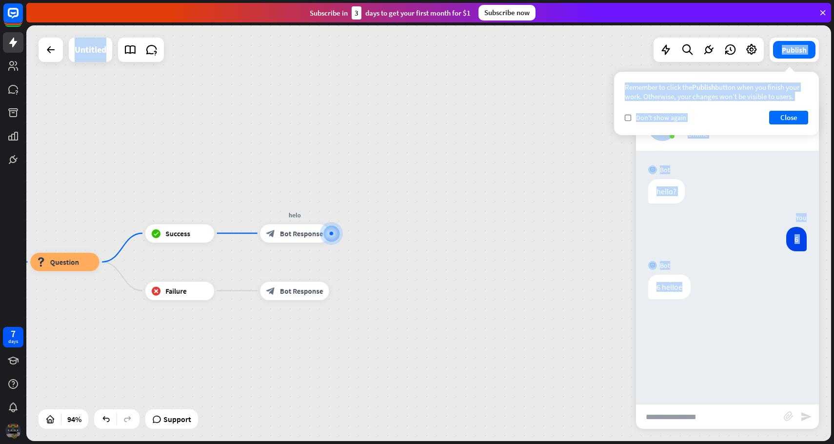
drag, startPoint x: 681, startPoint y: 289, endPoint x: 623, endPoint y: 289, distance: 58.1
click at [623, 289] on div "home_2 Start point Welcome message block_bot_response Bot Response builder_tree…" at bounding box center [428, 233] width 805 height 416
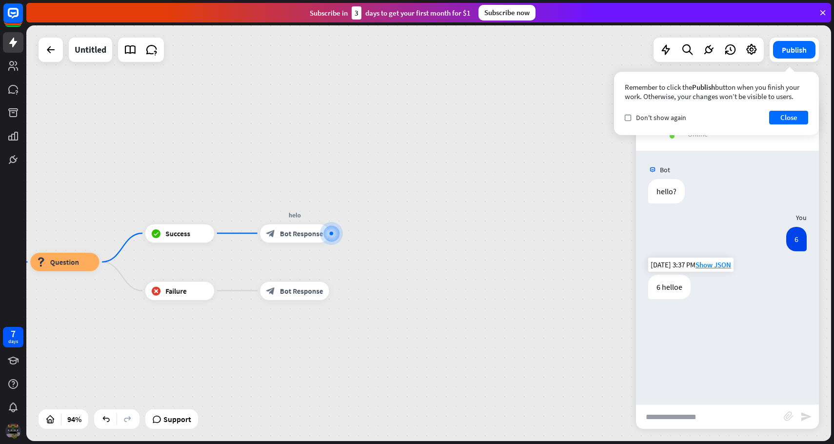
click at [672, 288] on div "6 helloe" at bounding box center [669, 287] width 42 height 24
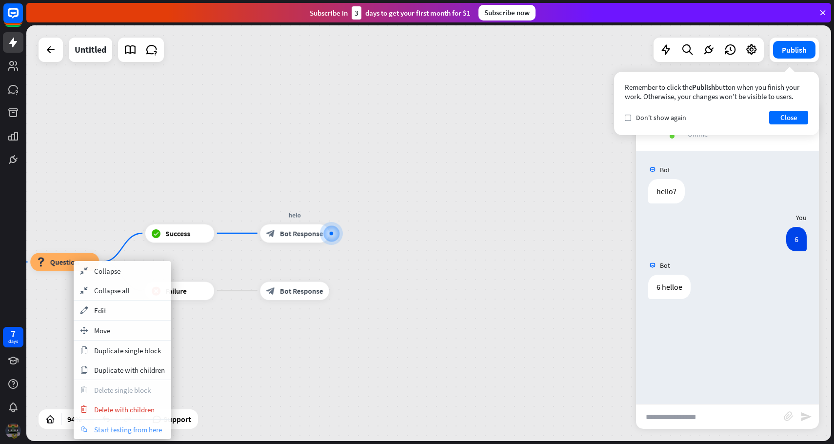
click at [137, 436] on div "chat Start testing from here" at bounding box center [123, 430] width 98 height 20
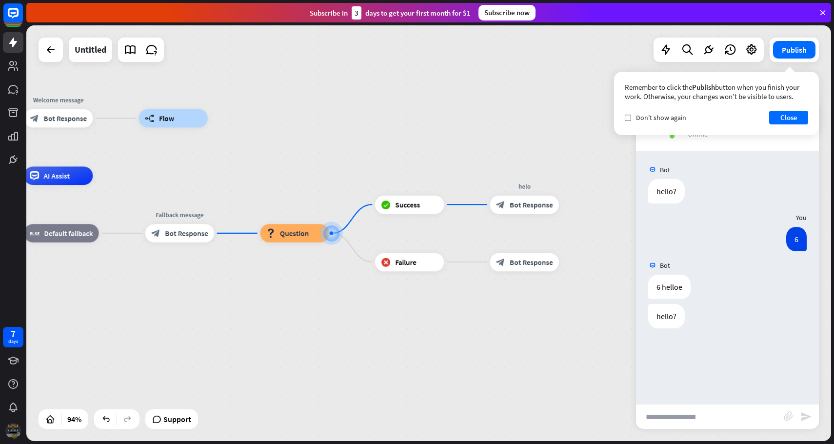
click at [670, 415] on input "text" at bounding box center [710, 417] width 148 height 24
type input "******"
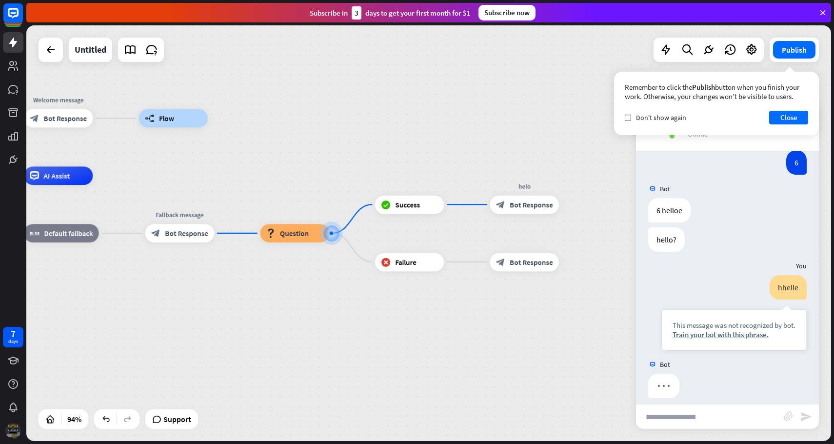
scroll to position [85, 0]
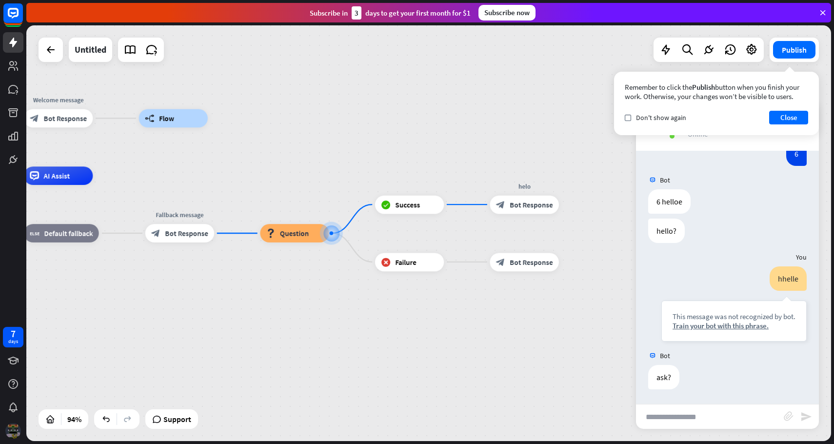
click at [678, 406] on input "text" at bounding box center [710, 417] width 148 height 24
type input "******"
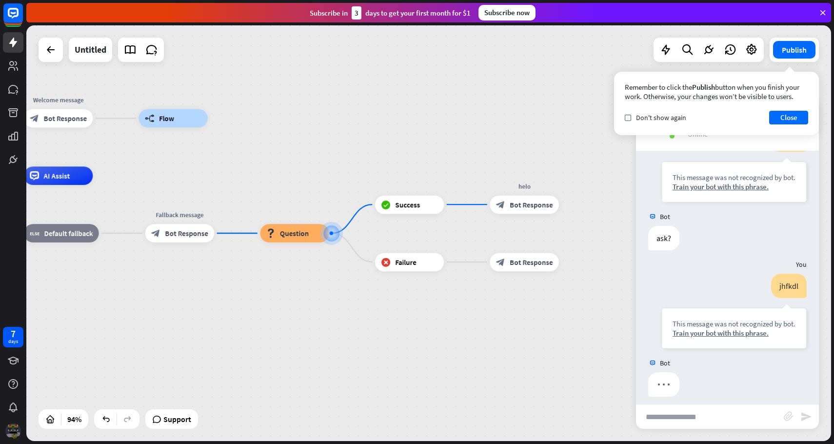
scroll to position [232, 0]
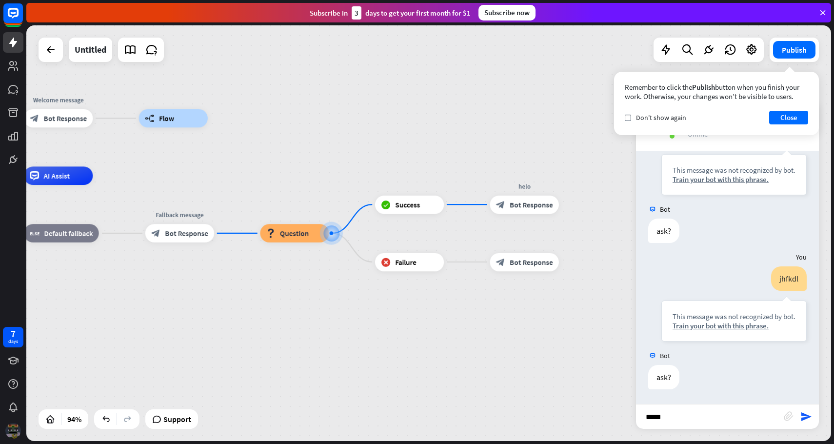
type input "******"
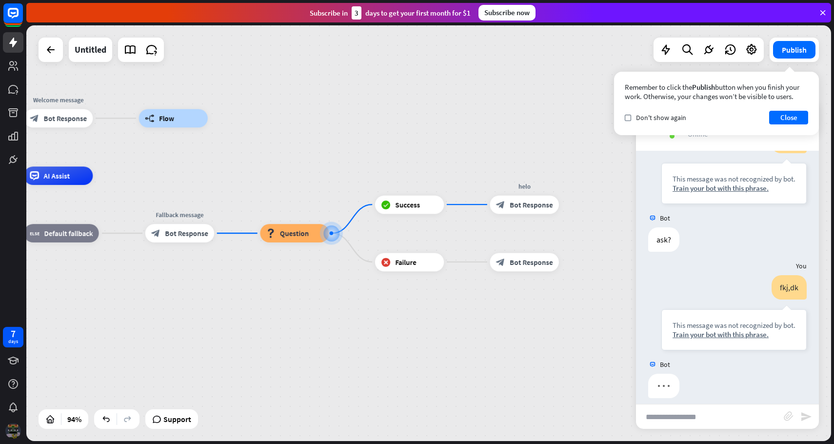
scroll to position [378, 0]
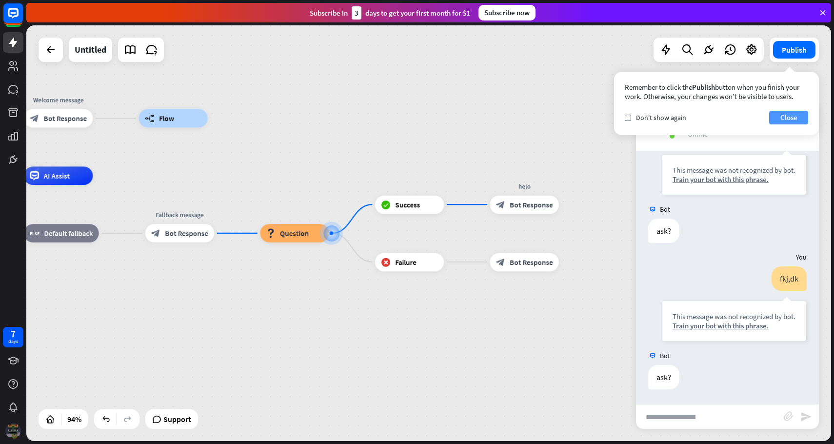
click at [777, 116] on button "Close" at bounding box center [788, 118] width 39 height 14
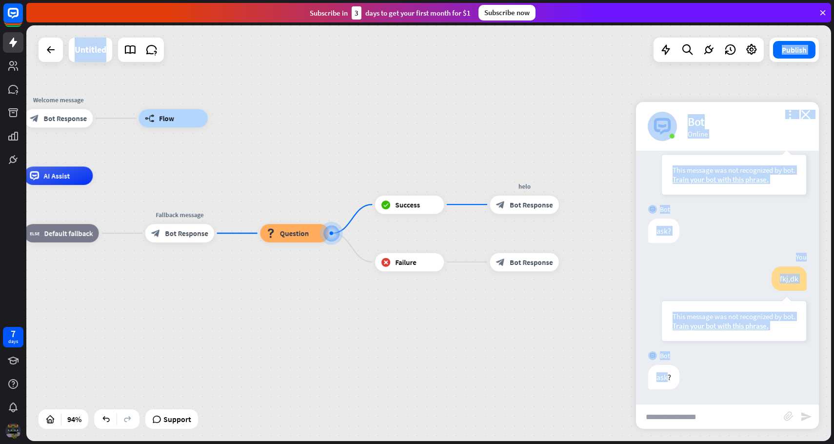
drag, startPoint x: 668, startPoint y: 377, endPoint x: 403, endPoint y: 293, distance: 278.4
click at [403, 293] on div "home_2 Start point Welcome message block_bot_response Bot Response builder_tree…" at bounding box center [428, 233] width 805 height 416
click at [385, 271] on div "Edit name more_horiz plus block_failure Failure" at bounding box center [409, 262] width 69 height 19
click at [322, 292] on div "home_2 Start point Welcome message block_bot_response Bot Response builder_tree…" at bounding box center [288, 372] width 759 height 392
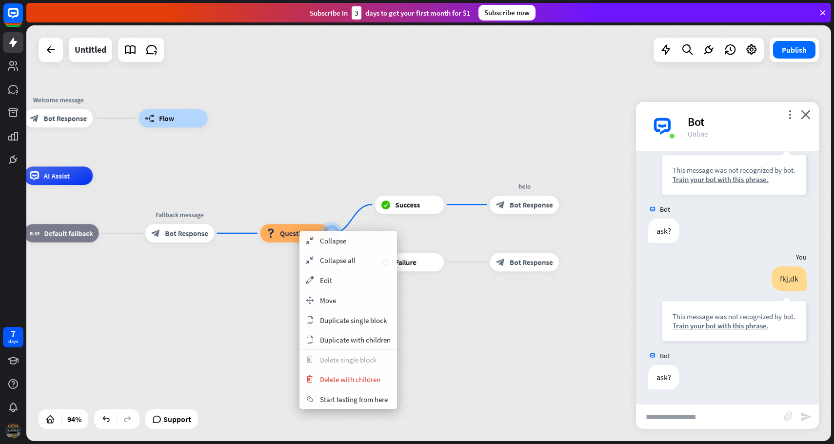
click at [727, 388] on div "ask? [DATE] 3:37 PM Show JSON" at bounding box center [727, 379] width 183 height 29
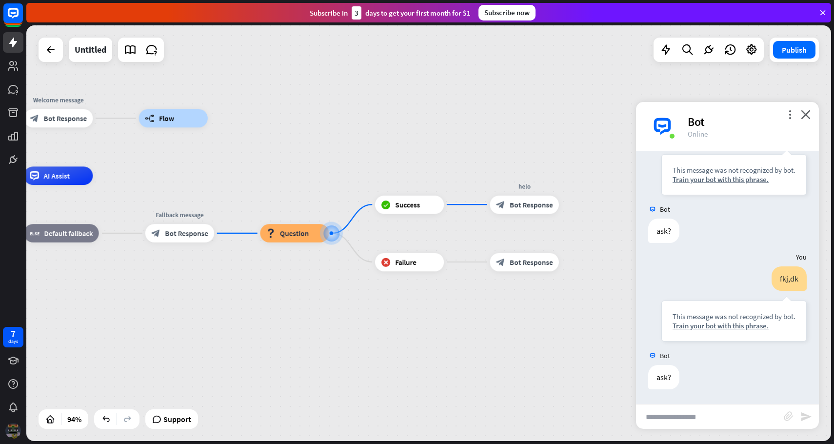
click at [684, 418] on input "text" at bounding box center [710, 417] width 148 height 24
type input "*"
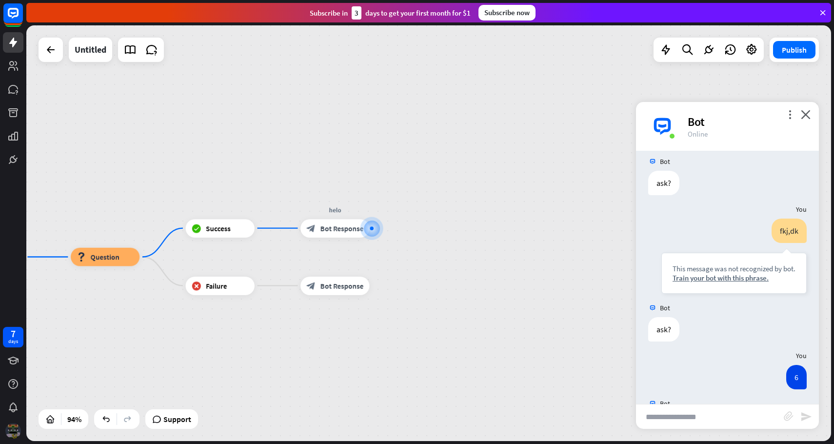
scroll to position [474, 0]
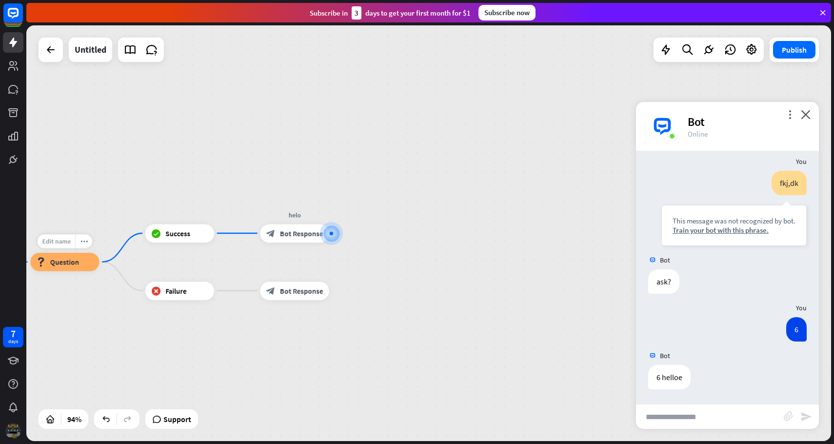
click at [62, 240] on span "Edit name" at bounding box center [56, 241] width 28 height 8
click at [66, 255] on div "block_question Question" at bounding box center [64, 262] width 69 height 19
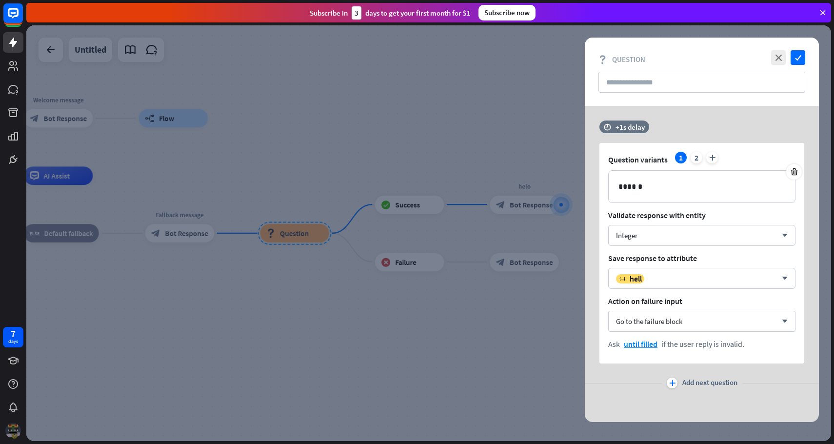
click at [672, 309] on div "Question variants 1 2 plus 1018 ****** Validate response with entity Integer ar…" at bounding box center [702, 253] width 205 height 221
click at [798, 53] on icon "check" at bounding box center [798, 57] width 15 height 15
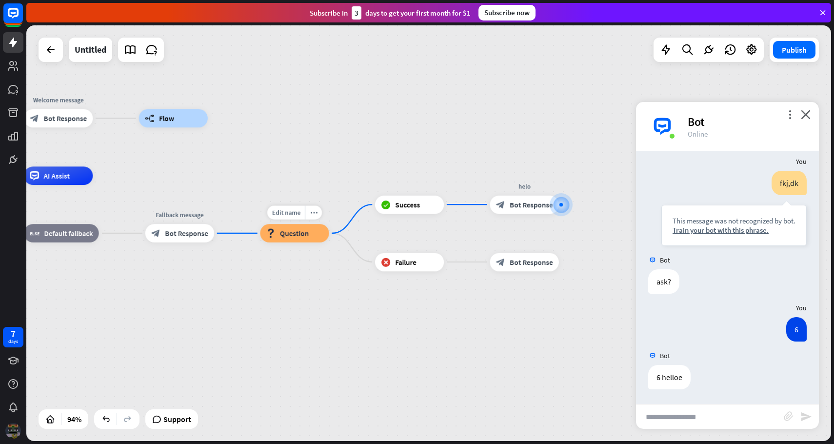
click at [676, 417] on input "text" at bounding box center [710, 417] width 148 height 24
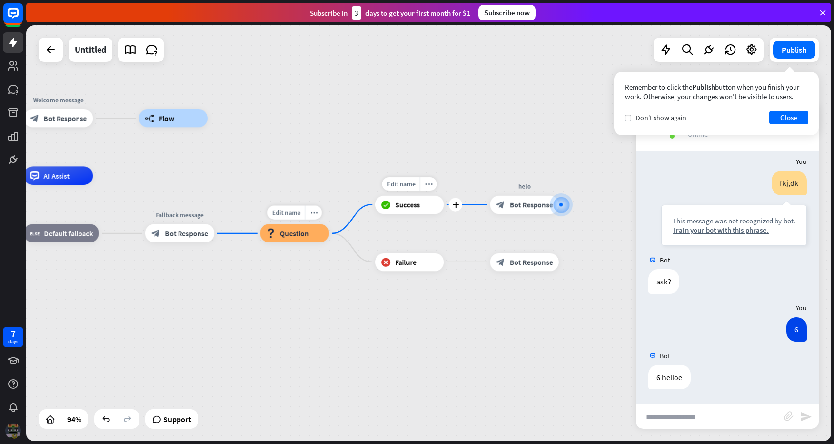
click at [502, 214] on div "helo block_bot_response Bot Response" at bounding box center [524, 204] width 69 height 19
click at [543, 179] on div "more_horiz" at bounding box center [543, 184] width 17 height 14
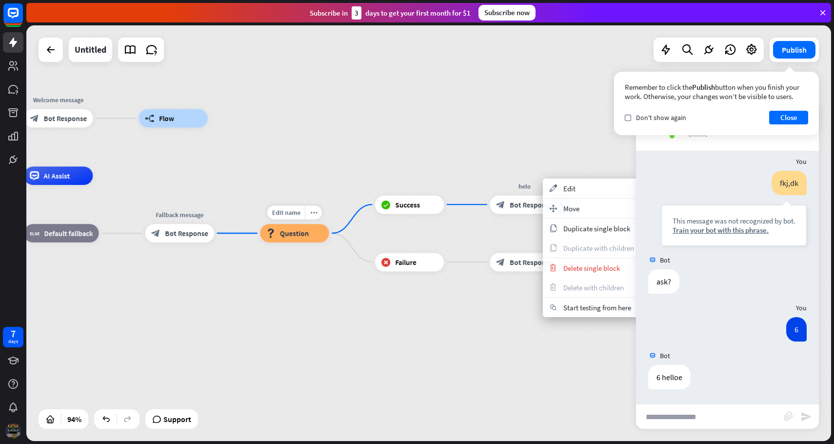
click at [439, 309] on div "home_2 Start point Welcome message block_bot_response Bot Response builder_tree…" at bounding box center [288, 372] width 759 height 392
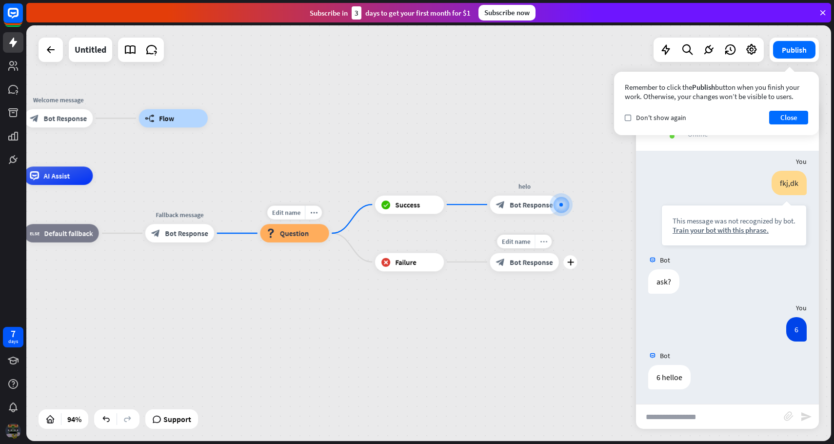
click at [544, 247] on div "more_horiz" at bounding box center [543, 241] width 17 height 14
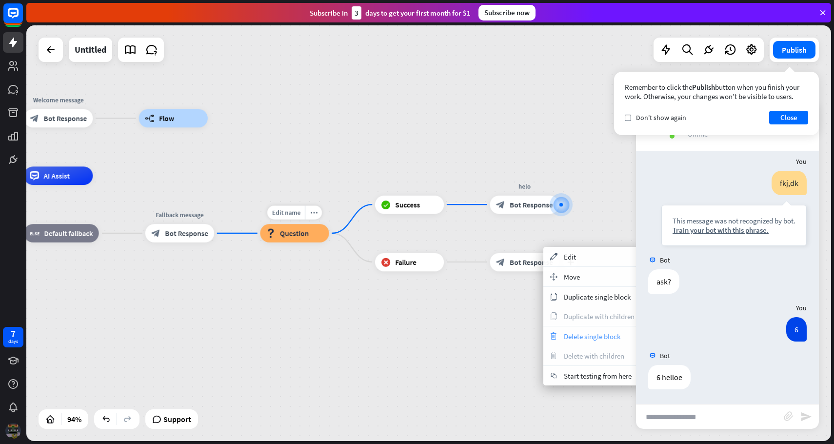
click at [569, 334] on span "Delete single block" at bounding box center [592, 336] width 57 height 9
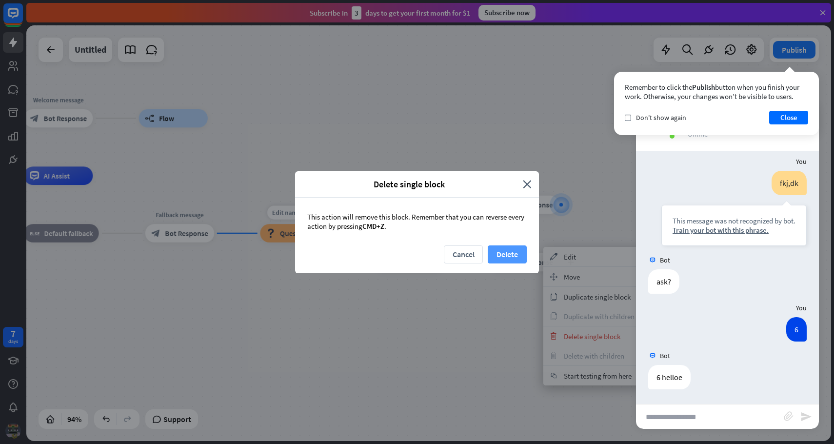
click at [501, 248] on button "Delete" at bounding box center [507, 254] width 39 height 18
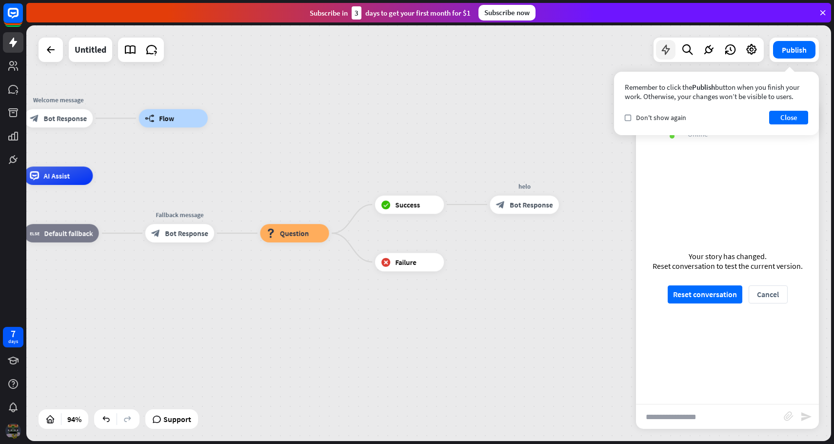
click at [662, 54] on icon at bounding box center [666, 49] width 13 height 13
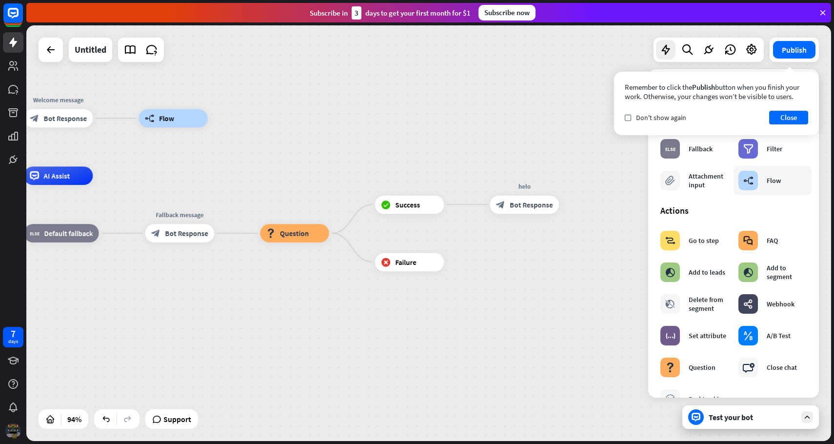
click at [766, 181] on div "builder_tree Flow" at bounding box center [760, 181] width 42 height 20
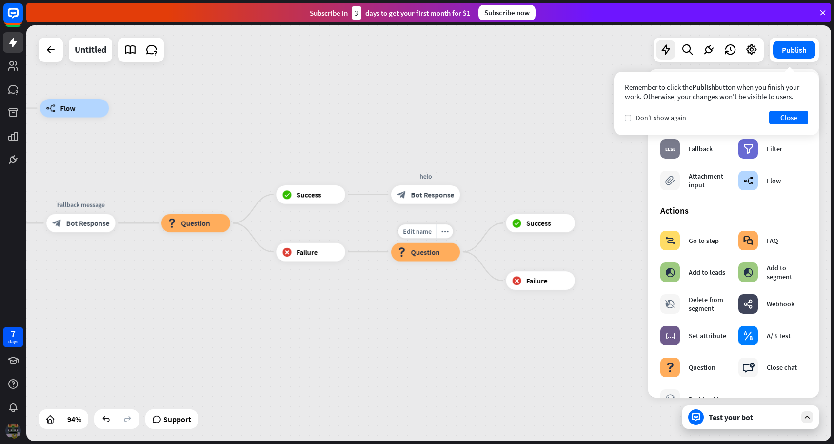
click at [425, 256] on span "Question" at bounding box center [425, 251] width 29 height 9
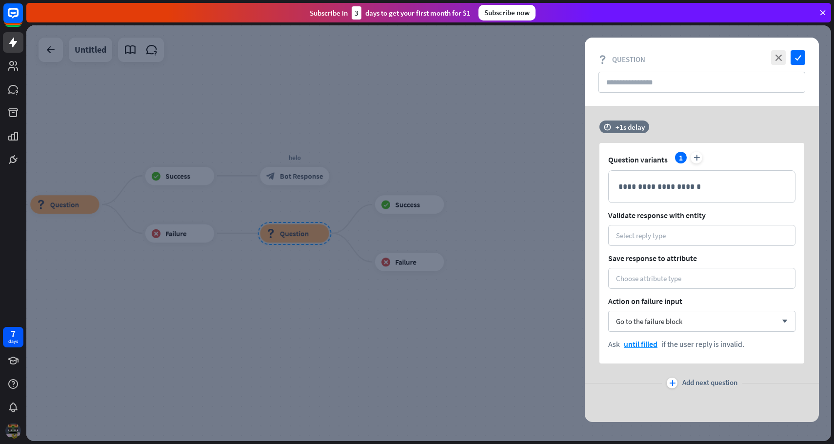
click at [675, 249] on div "**********" at bounding box center [702, 253] width 205 height 221
click at [671, 241] on div "Select reply type" at bounding box center [701, 235] width 187 height 21
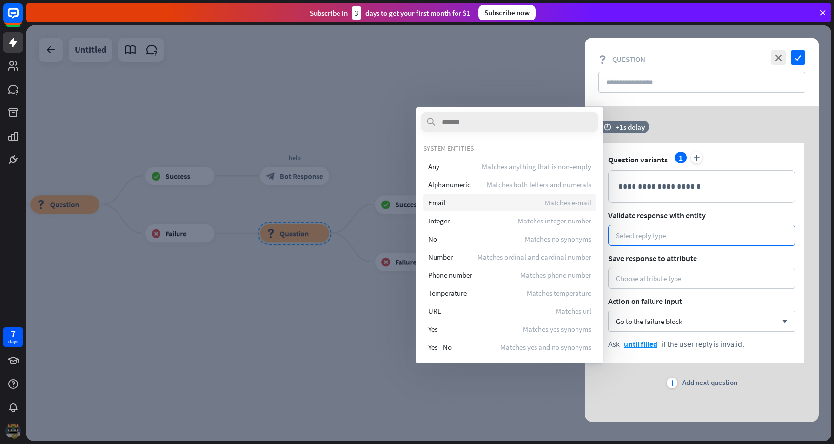
click at [473, 204] on div "Email Matches e-mail" at bounding box center [510, 203] width 173 height 18
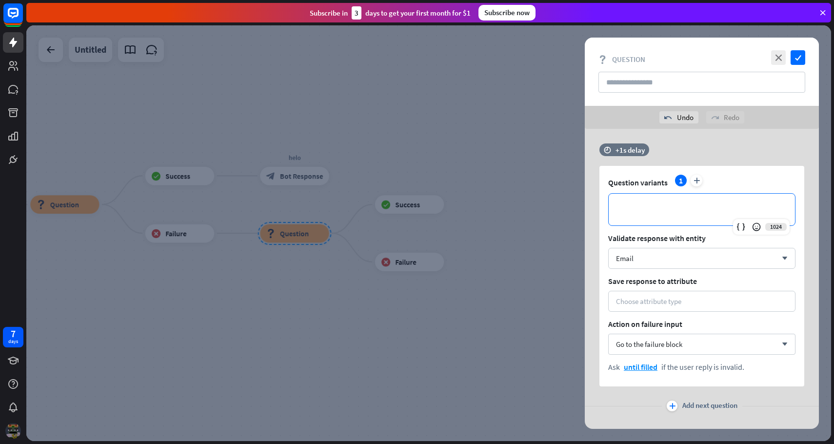
click at [700, 217] on div "**********" at bounding box center [702, 210] width 186 height 32
click at [797, 56] on icon "check" at bounding box center [798, 57] width 15 height 15
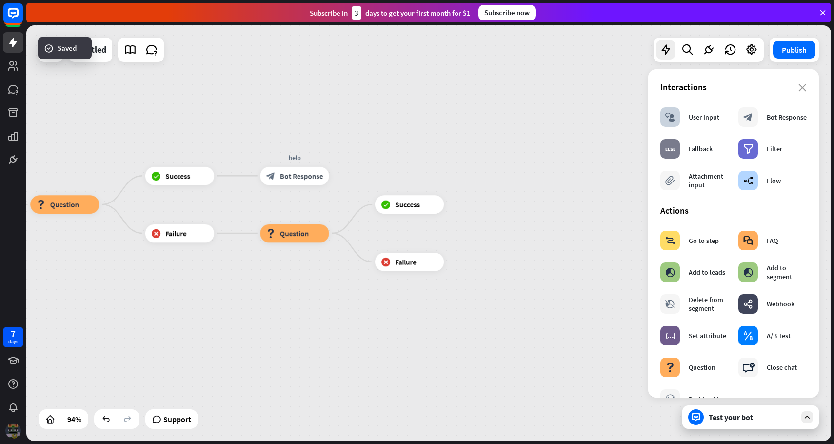
click at [821, 13] on icon at bounding box center [823, 12] width 9 height 9
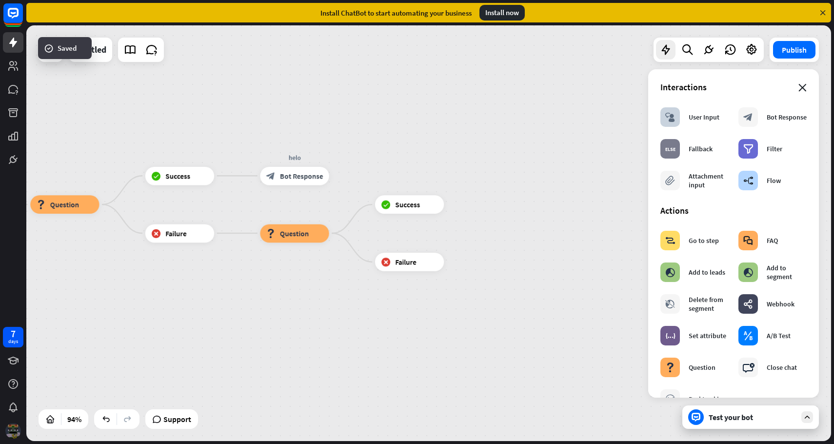
click at [803, 87] on icon "close" at bounding box center [803, 88] width 8 height 8
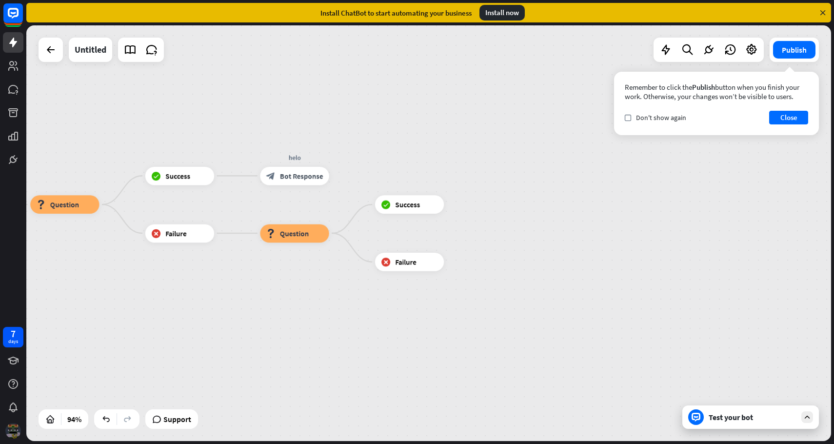
click at [824, 12] on icon at bounding box center [823, 12] width 9 height 9
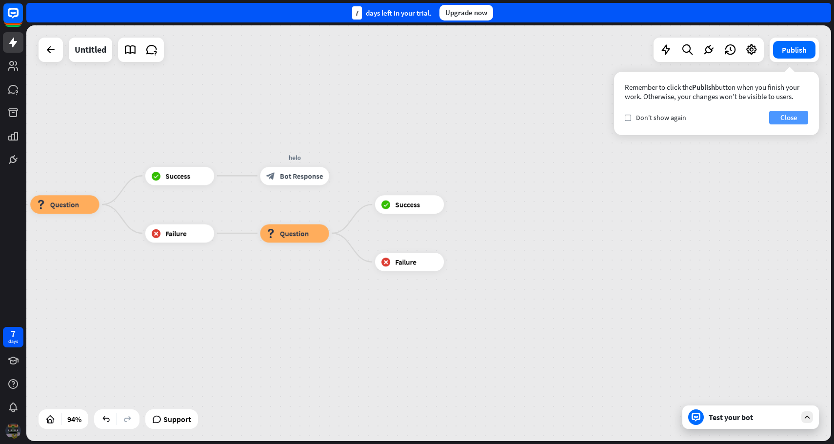
click at [793, 122] on button "Close" at bounding box center [788, 118] width 39 height 14
